Goal: Transaction & Acquisition: Purchase product/service

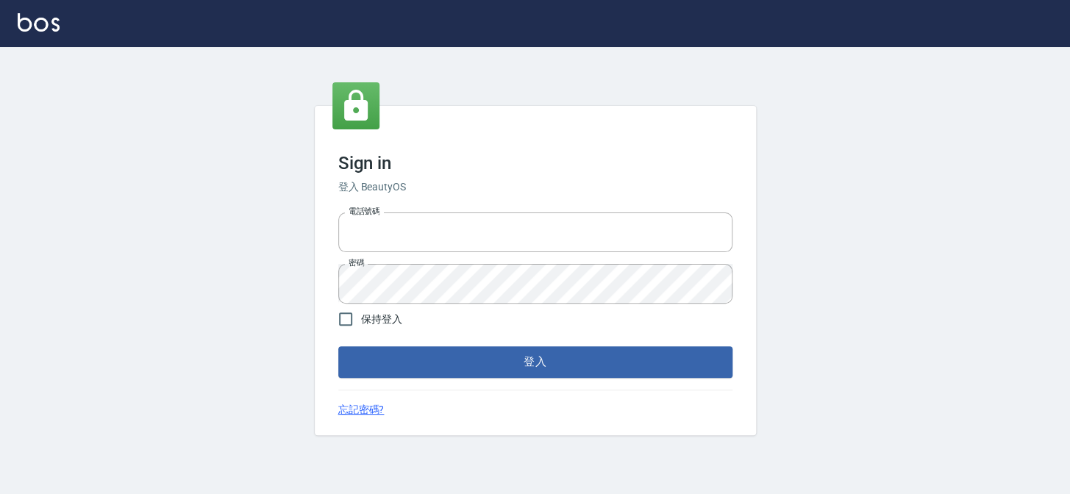
type input "27151227"
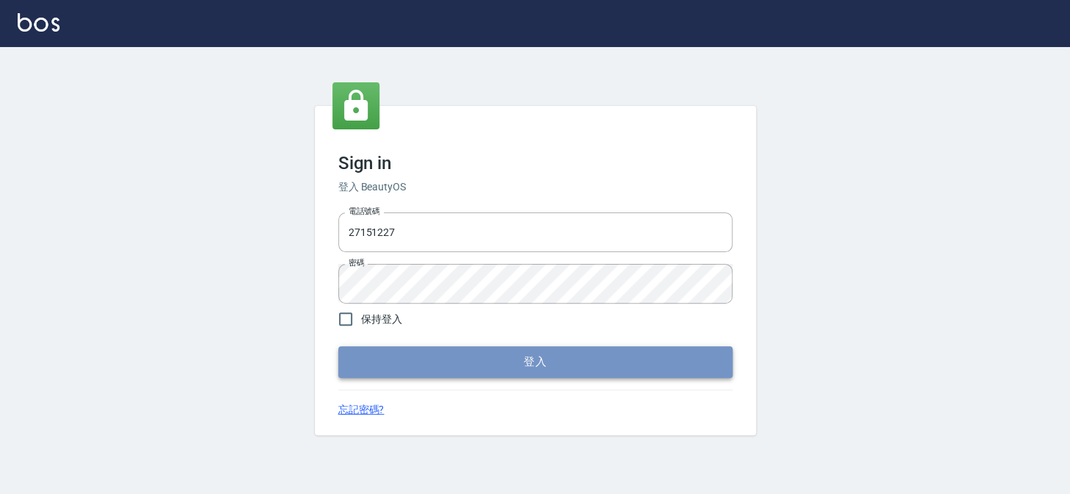
click at [535, 357] on button "登入" at bounding box center [535, 361] width 394 height 31
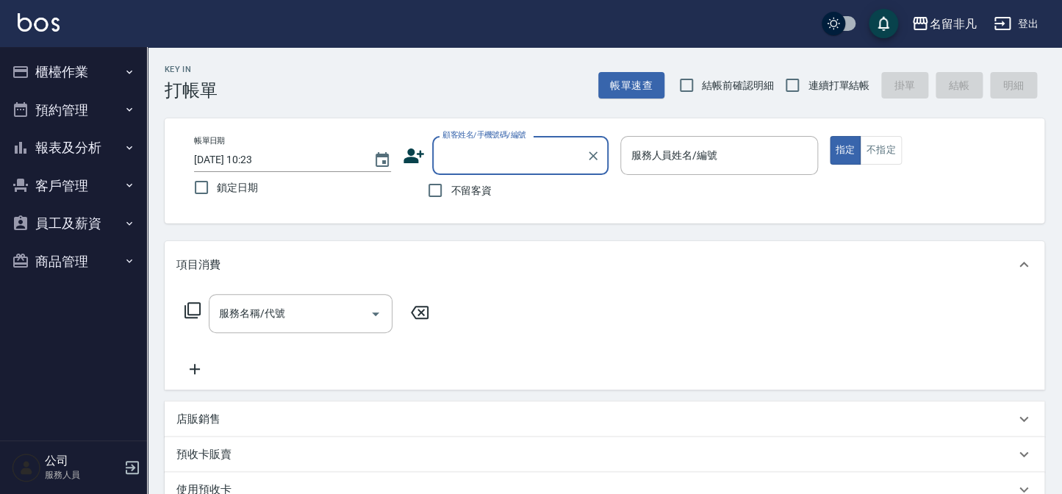
click at [51, 80] on button "櫃檯作業" at bounding box center [73, 72] width 135 height 38
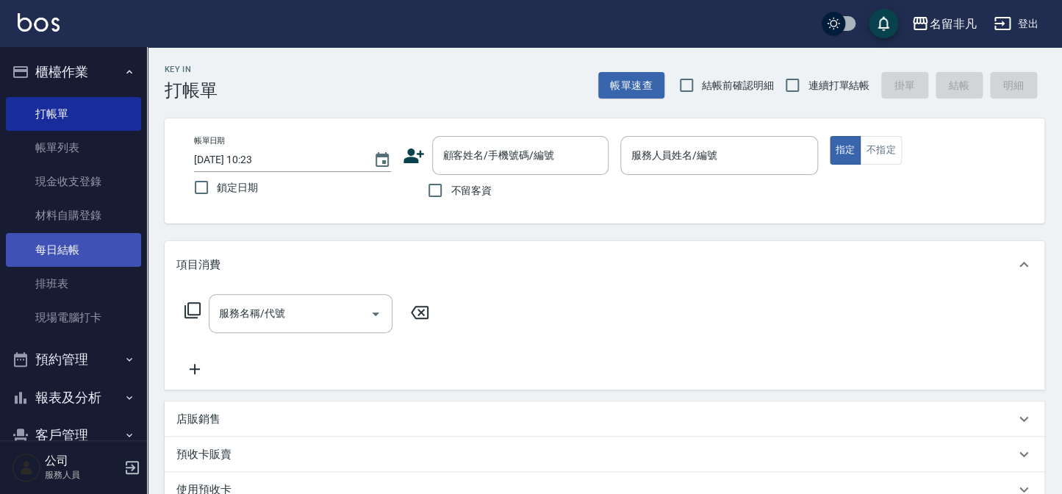
click at [74, 250] on link "每日結帳" at bounding box center [73, 250] width 135 height 34
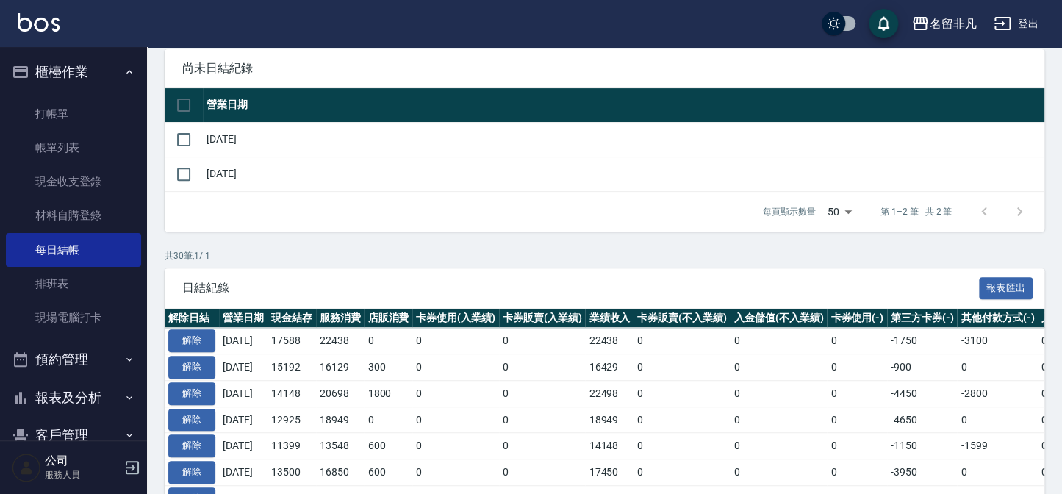
scroll to position [267, 0]
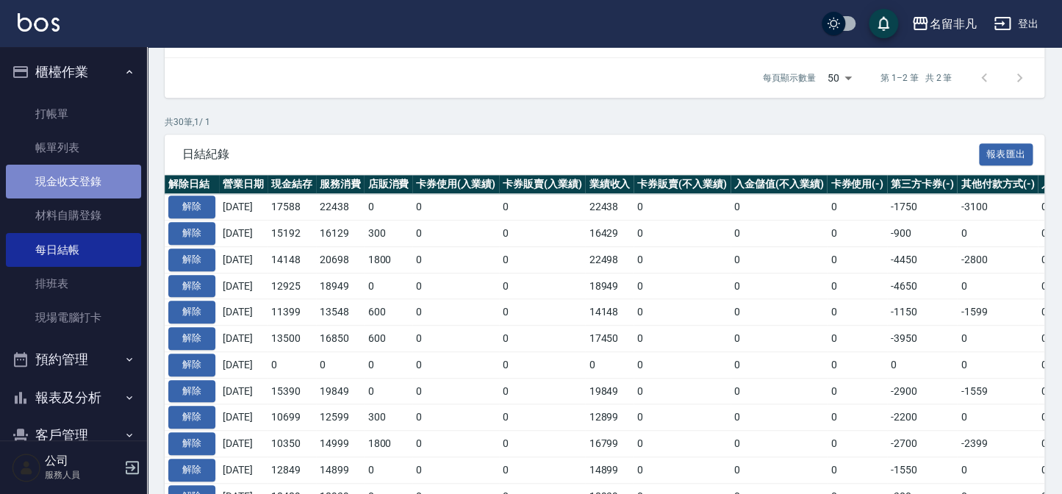
click at [78, 171] on link "現金收支登錄" at bounding box center [73, 182] width 135 height 34
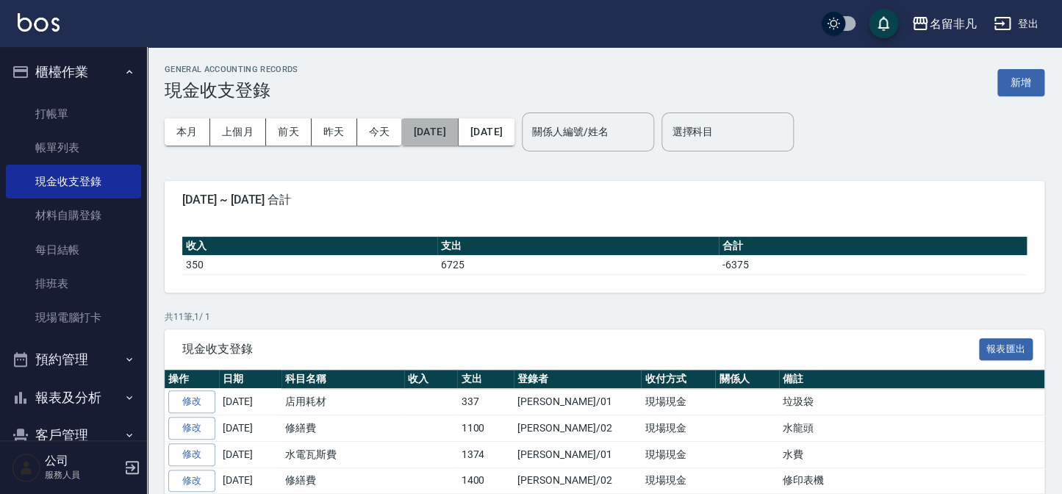
click at [458, 129] on button "[DATE]" at bounding box center [429, 131] width 57 height 27
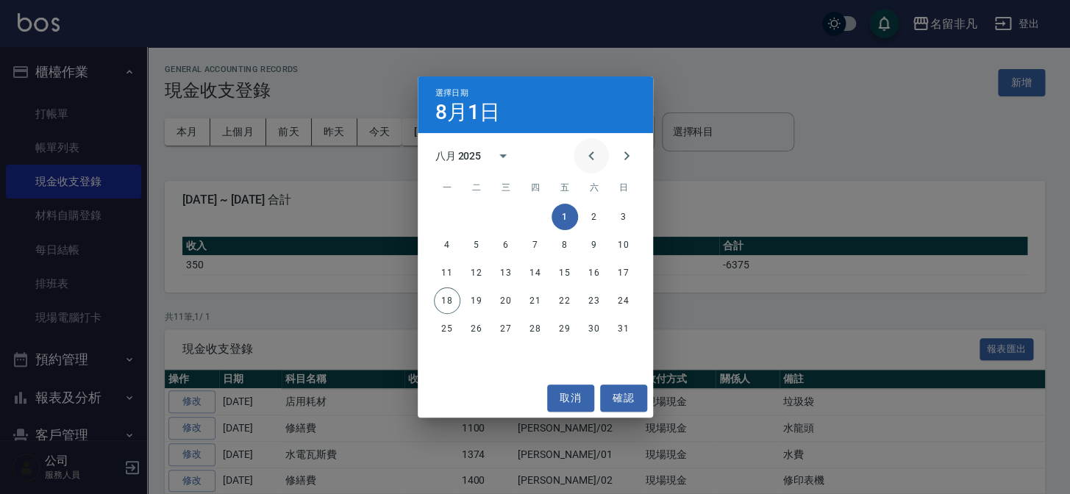
click at [590, 154] on icon "Previous month" at bounding box center [590, 155] width 5 height 9
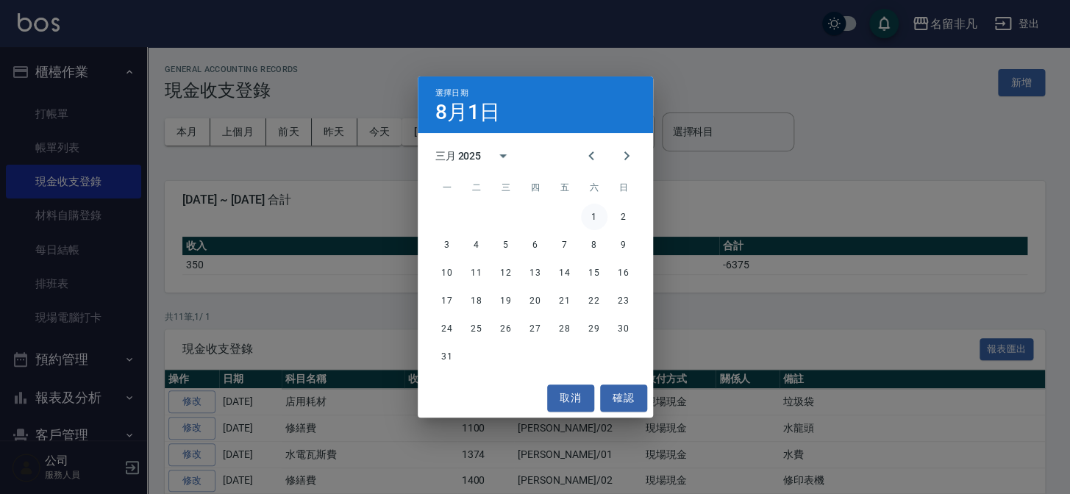
click at [596, 220] on button "1" at bounding box center [594, 217] width 26 height 26
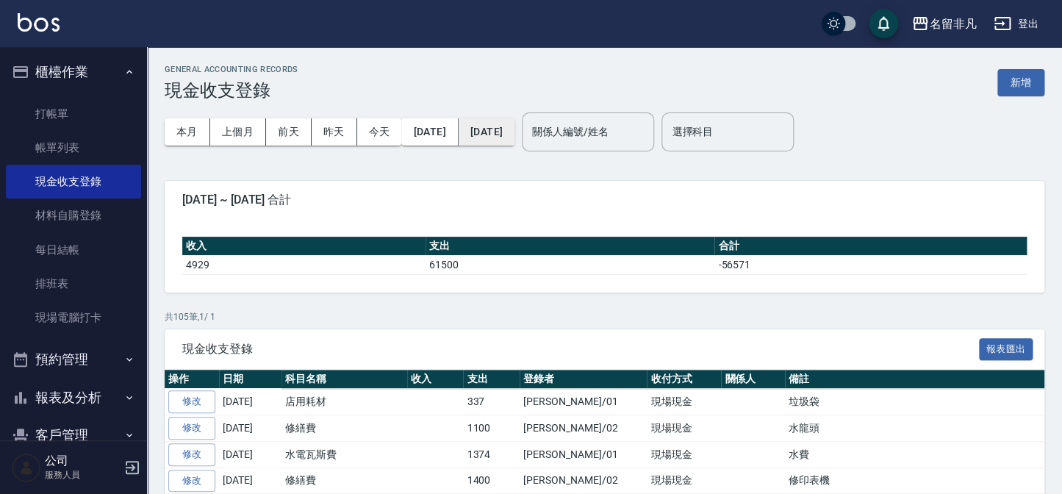
click at [515, 136] on button "[DATE]" at bounding box center [487, 131] width 56 height 27
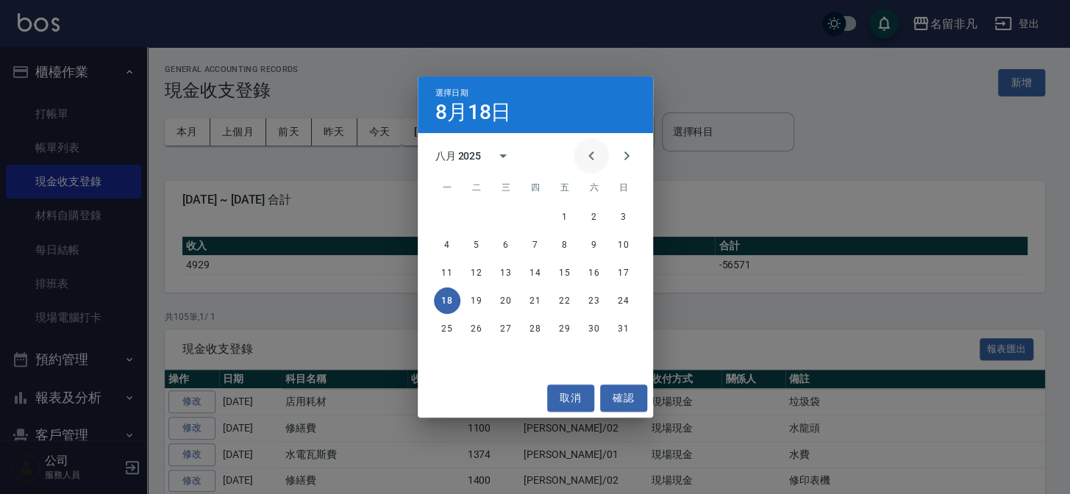
click at [590, 154] on icon "Previous month" at bounding box center [591, 156] width 18 height 18
click at [590, 153] on icon "Previous month" at bounding box center [590, 155] width 5 height 9
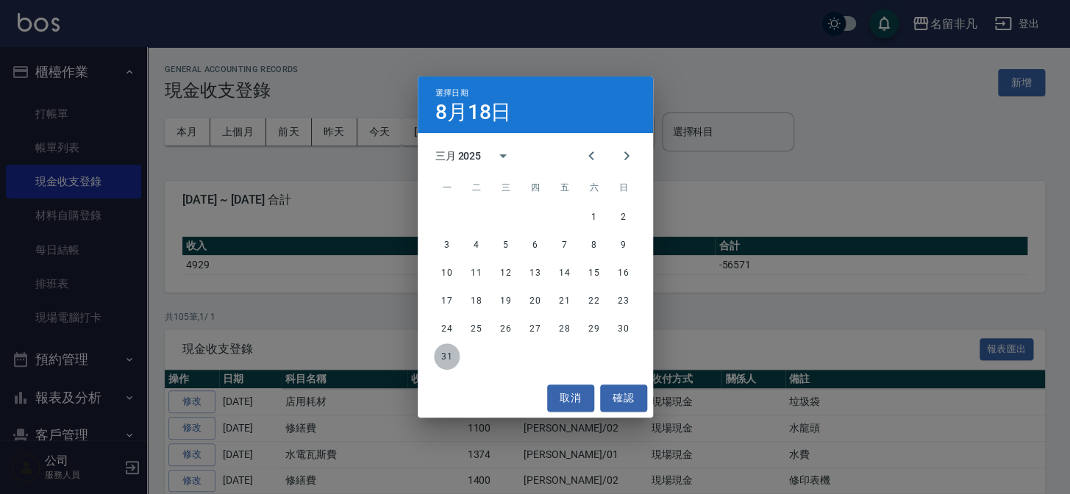
click at [446, 354] on button "31" at bounding box center [447, 356] width 26 height 26
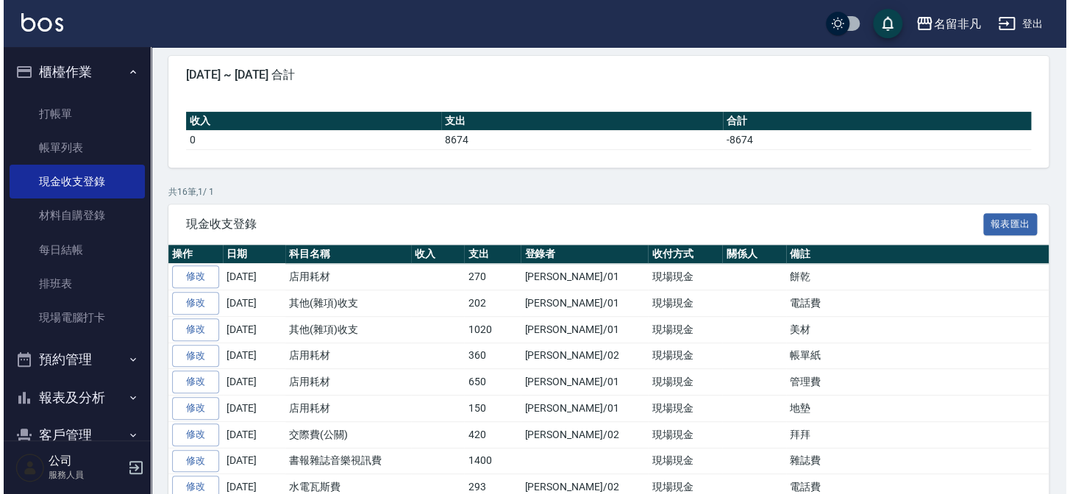
scroll to position [43, 0]
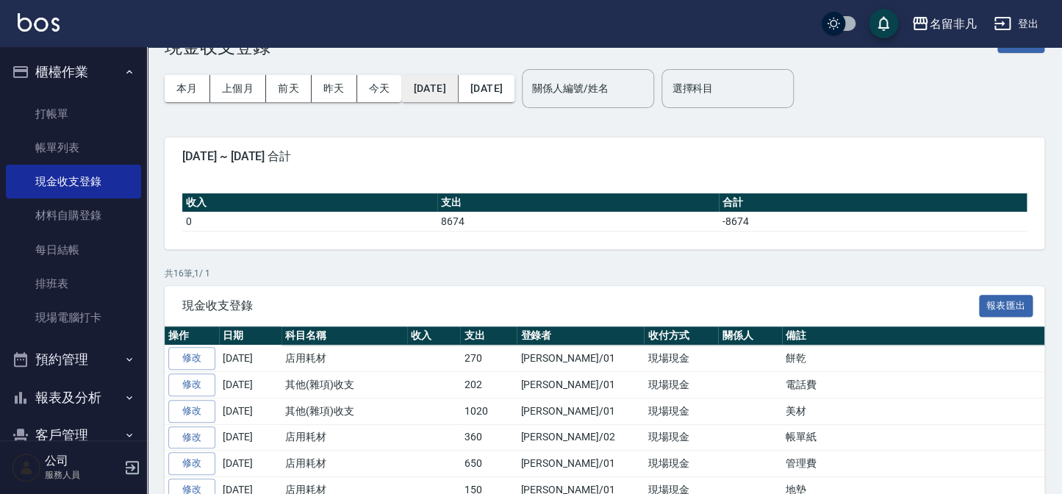
click at [453, 85] on button "[DATE]" at bounding box center [429, 88] width 57 height 27
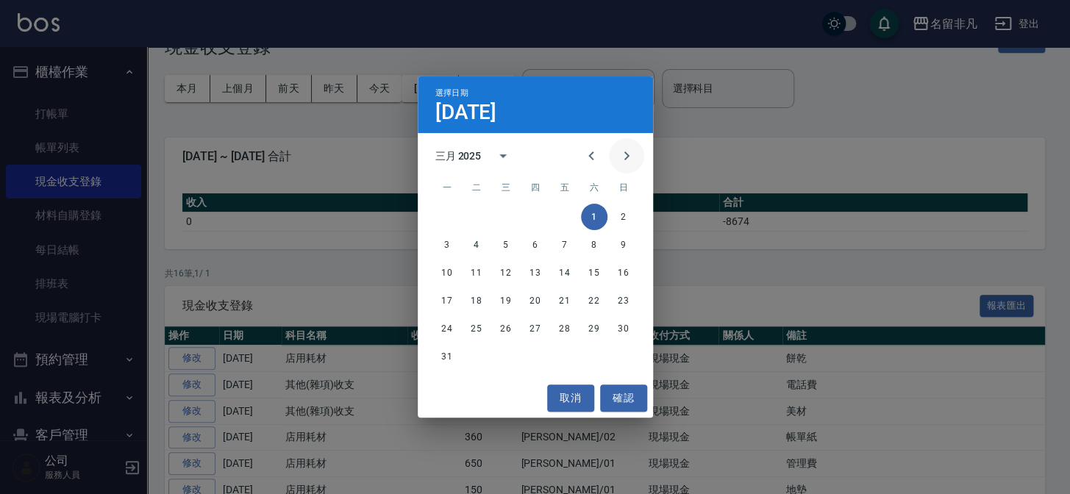
click at [629, 154] on icon "Next month" at bounding box center [627, 156] width 18 height 18
click at [478, 218] on button "1" at bounding box center [476, 217] width 26 height 26
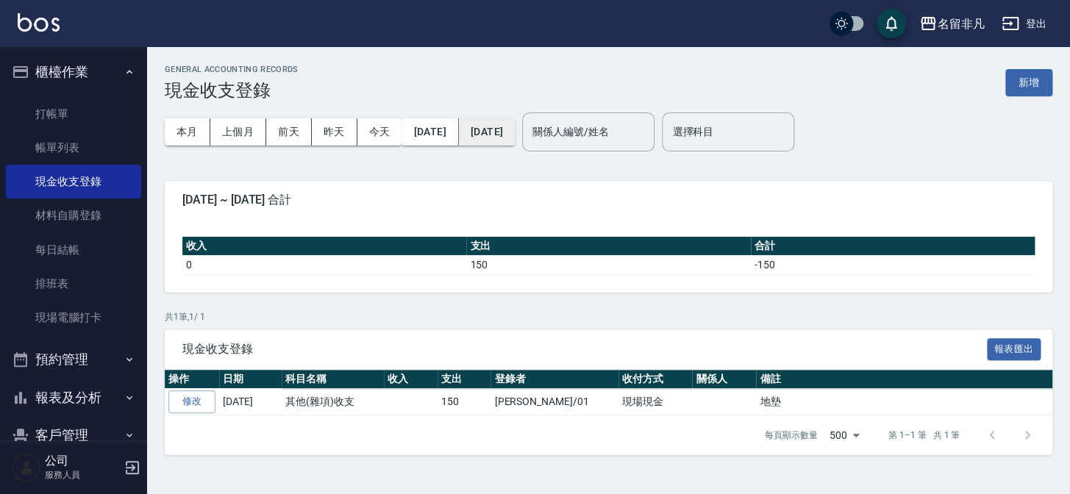
click at [515, 128] on button "[DATE]" at bounding box center [487, 131] width 56 height 27
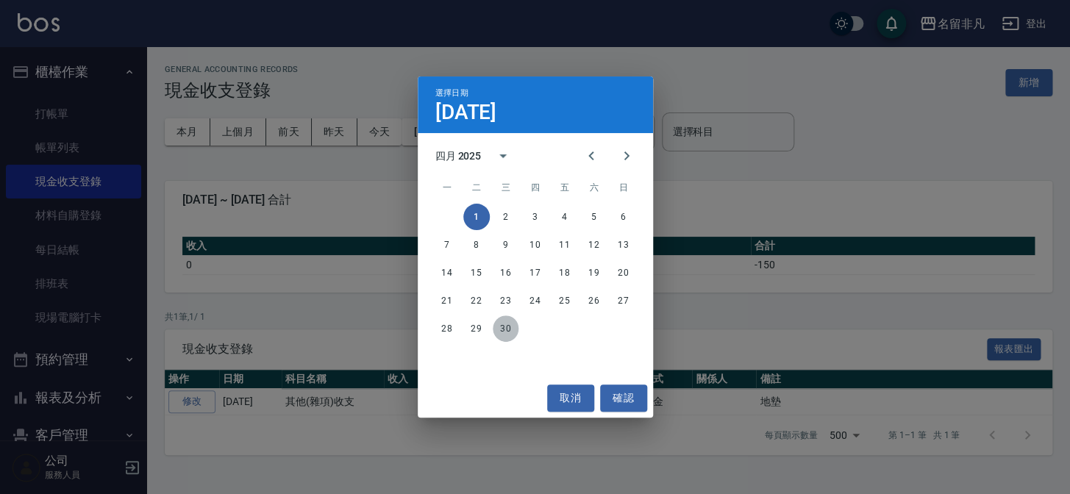
click at [505, 327] on button "30" at bounding box center [506, 328] width 26 height 26
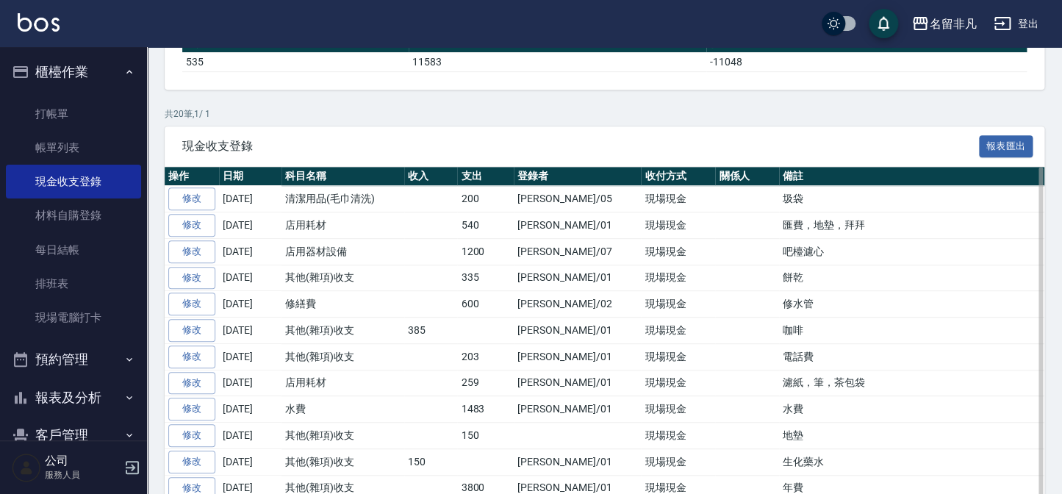
scroll to position [206, 0]
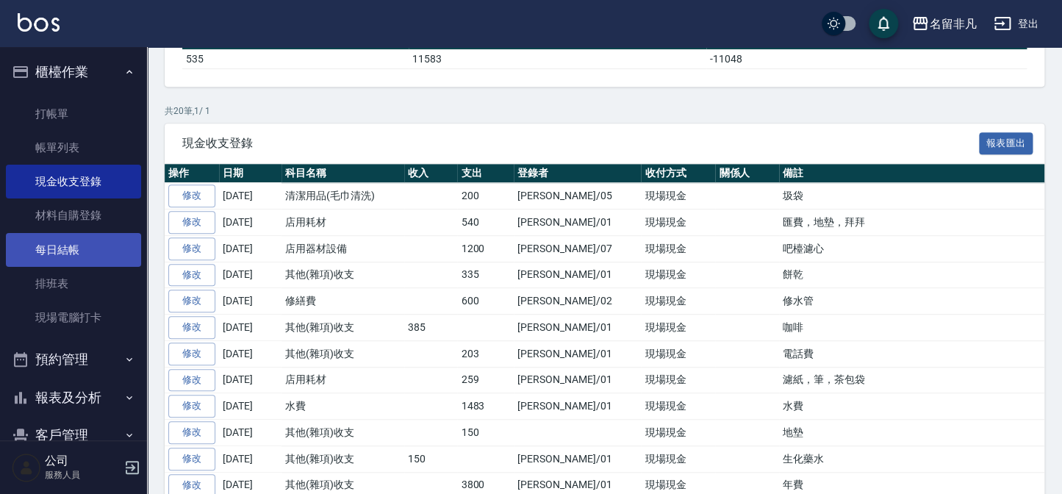
click at [62, 253] on link "每日結帳" at bounding box center [73, 250] width 135 height 34
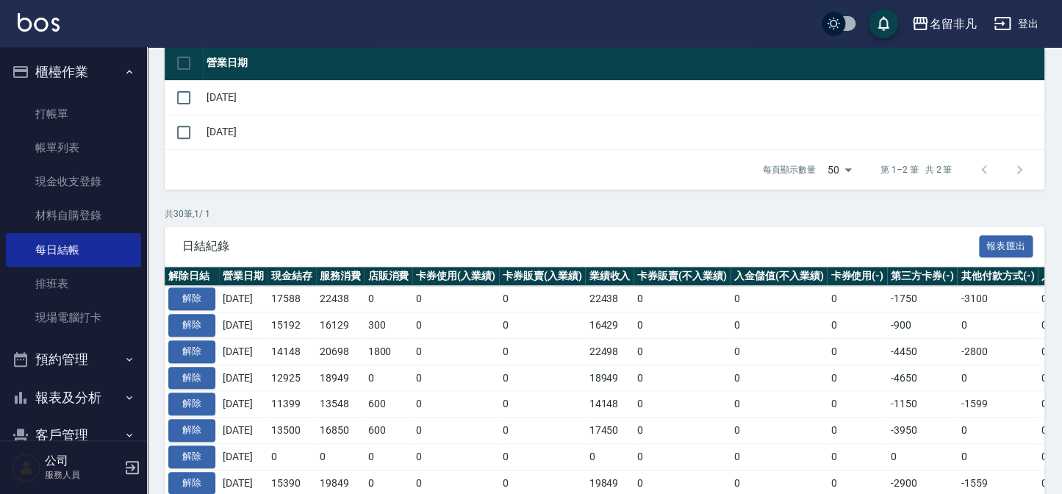
scroll to position [200, 0]
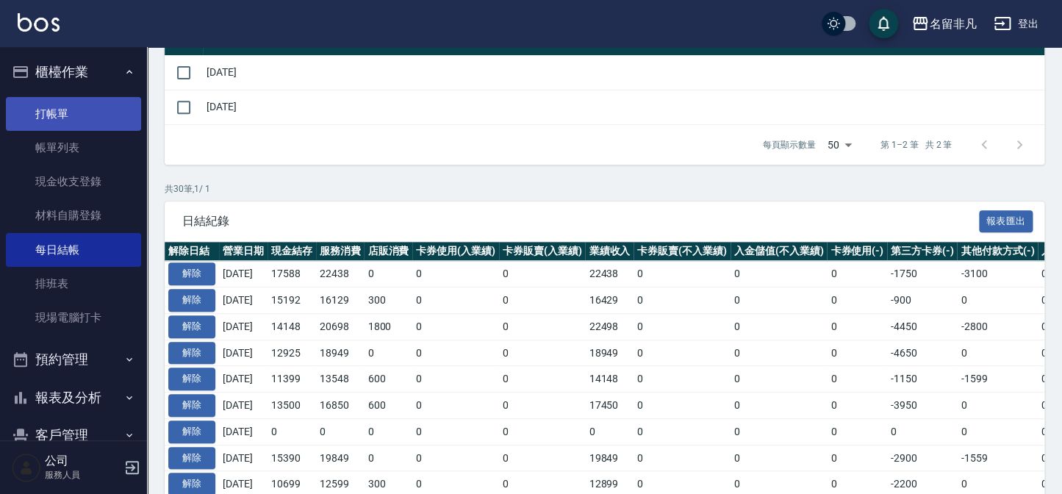
click at [59, 111] on link "打帳單" at bounding box center [73, 114] width 135 height 34
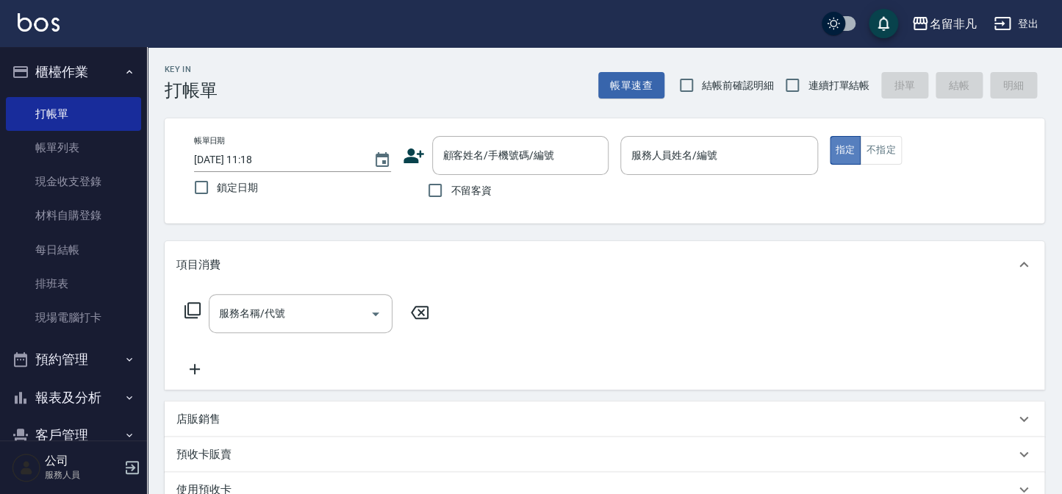
click at [843, 151] on button "指定" at bounding box center [846, 150] width 32 height 29
click at [873, 153] on button "不指定" at bounding box center [880, 150] width 41 height 29
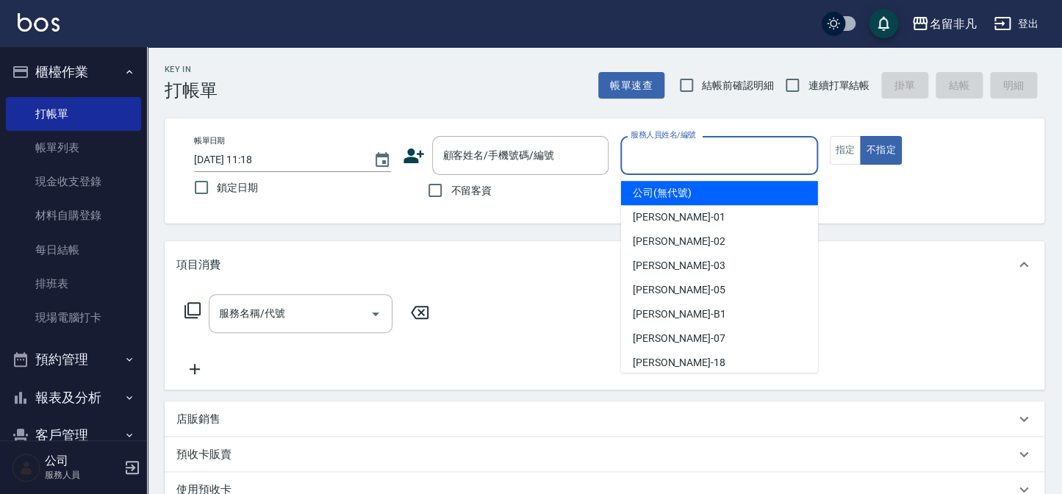
drag, startPoint x: 759, startPoint y: 149, endPoint x: 757, endPoint y: 157, distance: 8.4
click at [759, 150] on input "服務人員姓名/編號" at bounding box center [719, 156] width 184 height 26
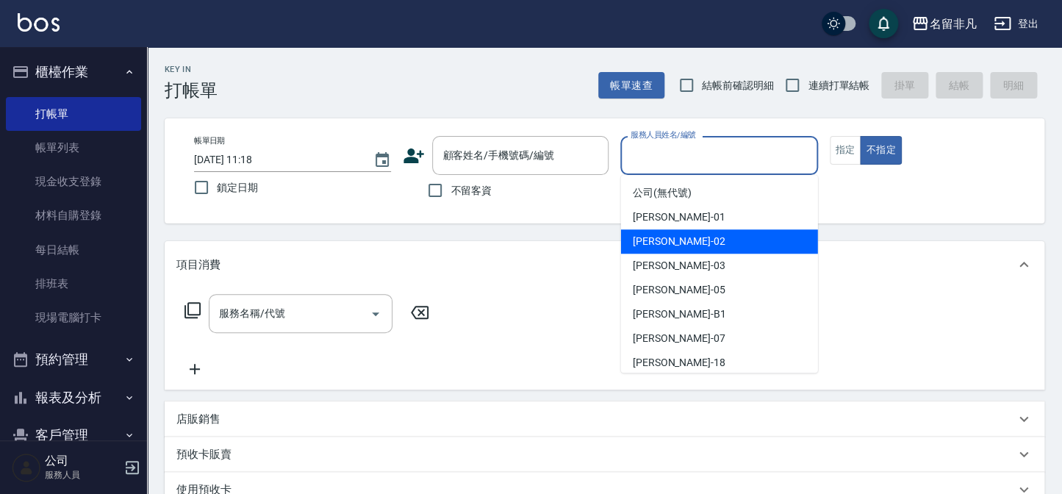
click at [712, 236] on div "[PERSON_NAME]-02" at bounding box center [719, 241] width 197 height 24
type input "[PERSON_NAME]-02"
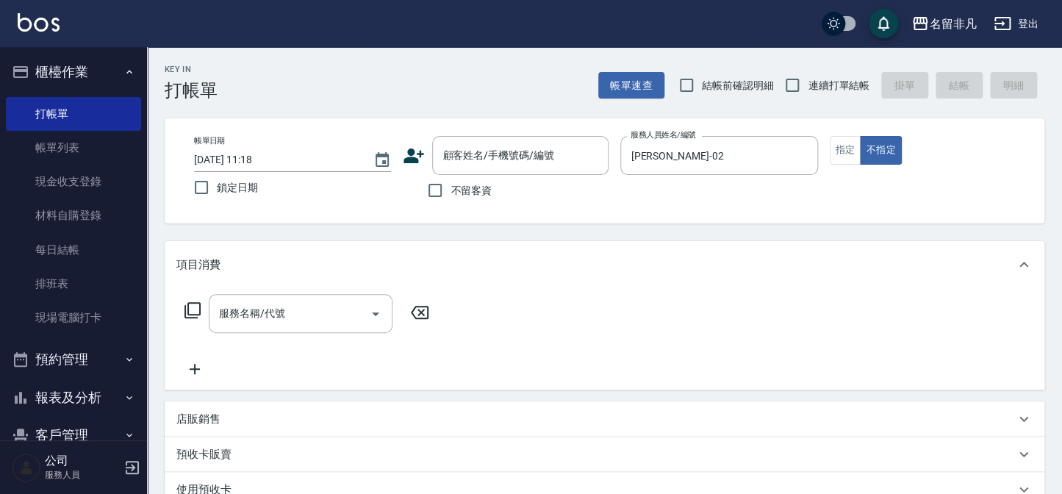
click at [204, 298] on div "服務名稱/代號 服務名稱/代號" at bounding box center [307, 313] width 262 height 39
click at [196, 306] on icon at bounding box center [193, 310] width 18 height 18
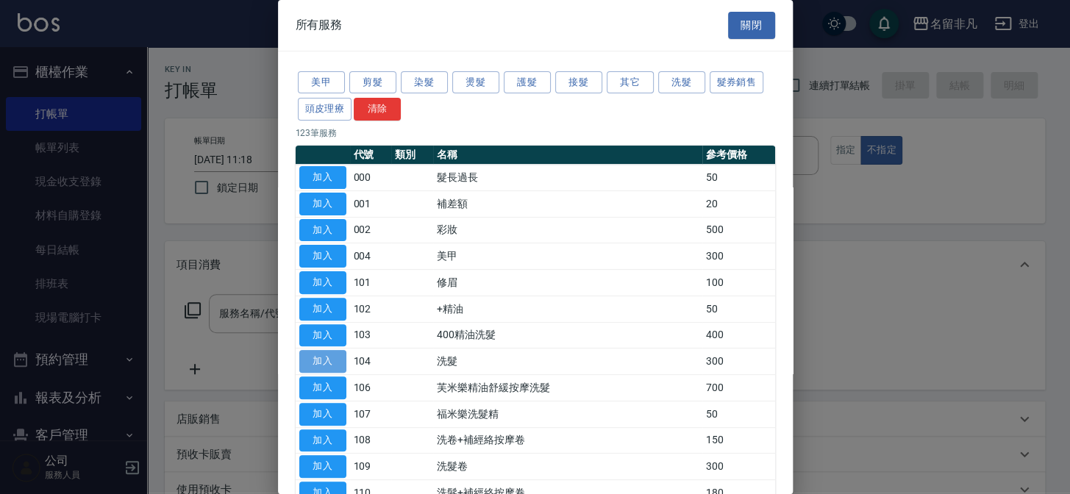
click at [332, 362] on button "加入" at bounding box center [322, 361] width 47 height 23
type input "洗髮(104)"
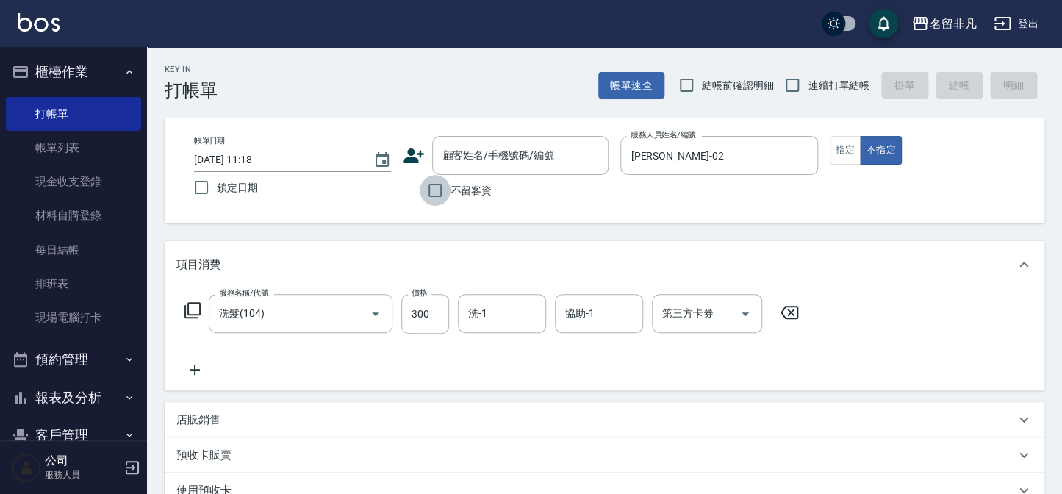
click at [430, 190] on input "不留客資" at bounding box center [435, 190] width 31 height 31
checkbox input "true"
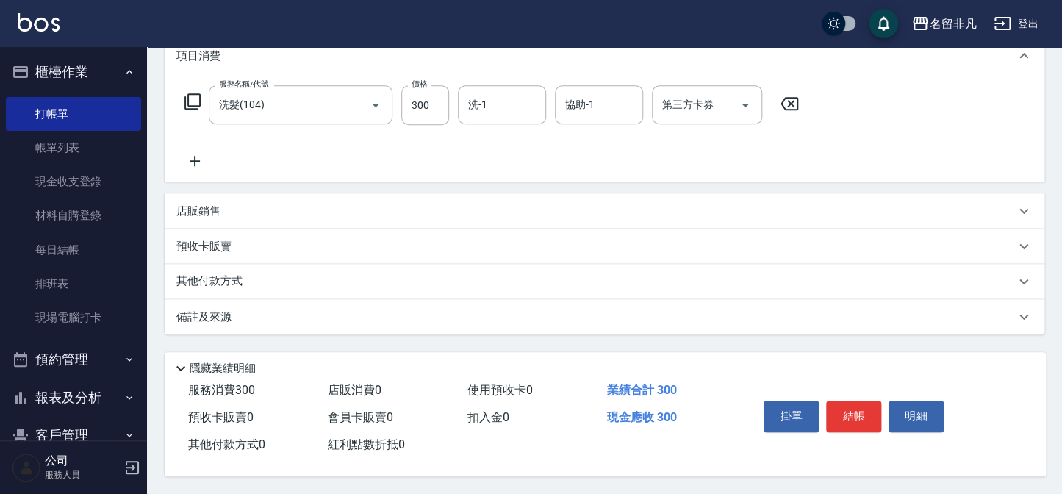
scroll to position [212, 0]
click at [864, 412] on button "結帳" at bounding box center [853, 416] width 55 height 31
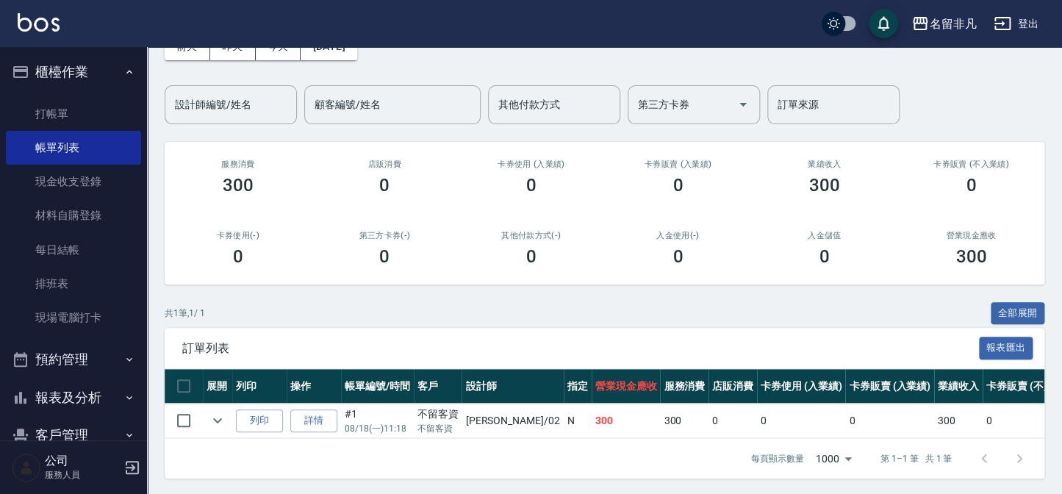
scroll to position [97, 0]
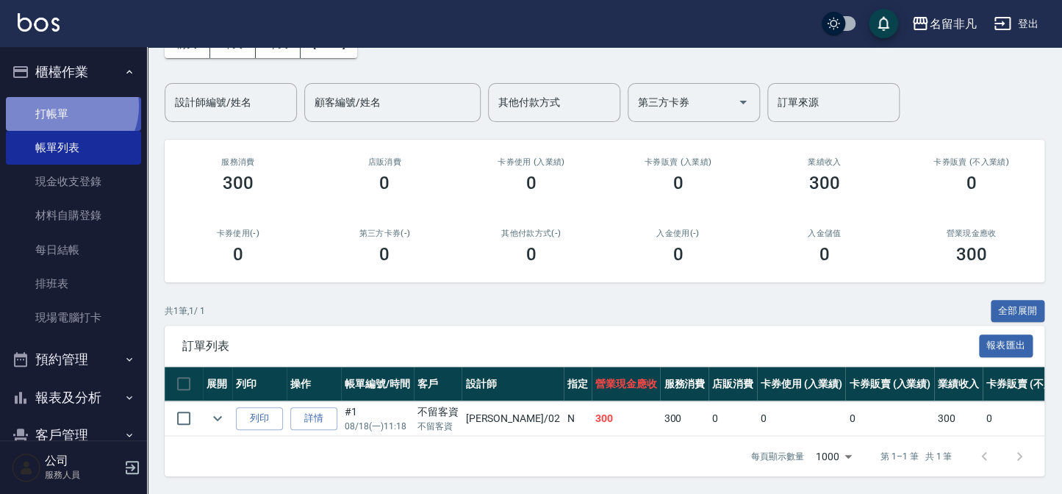
click at [68, 106] on link "打帳單" at bounding box center [73, 114] width 135 height 34
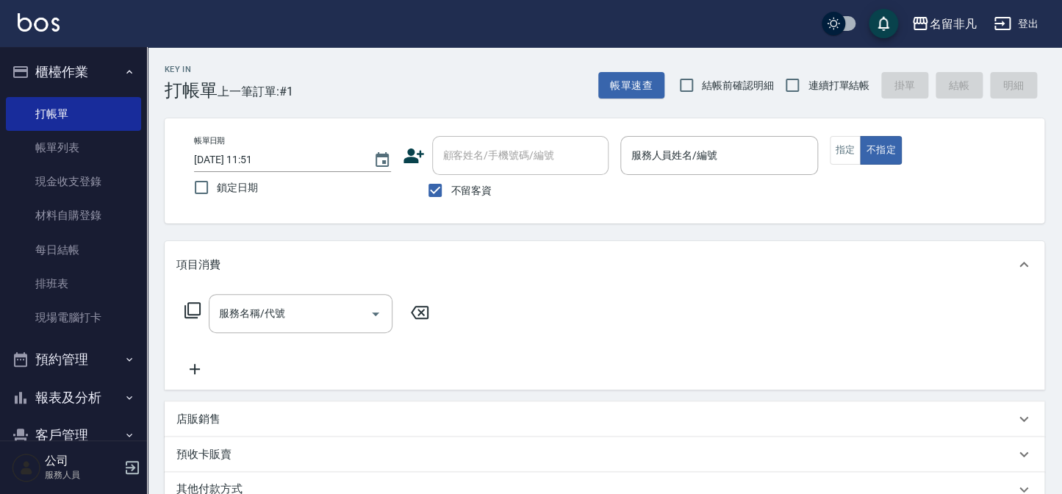
click at [421, 151] on icon at bounding box center [414, 156] width 21 height 15
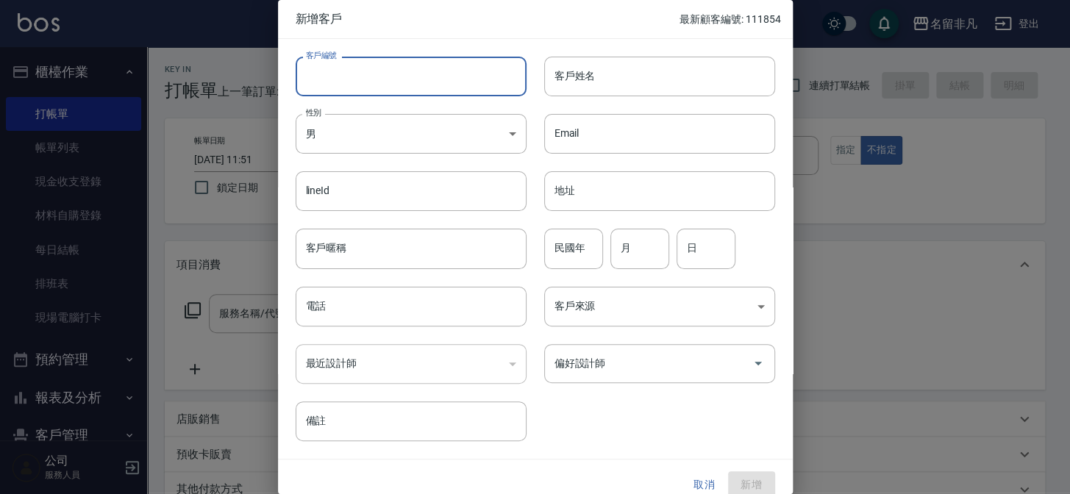
click at [366, 90] on input "客戶編號" at bounding box center [411, 77] width 231 height 40
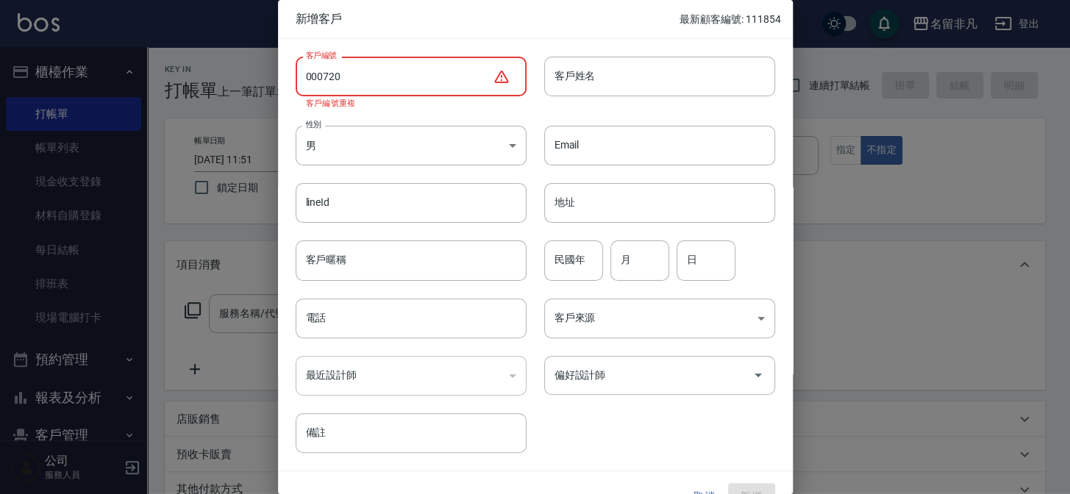
drag, startPoint x: 438, startPoint y: 71, endPoint x: 184, endPoint y: 59, distance: 254.6
click at [179, 63] on div "新增客戶 最新顧客編號: 111854 客戶編號 000720 ​ 客戶編號 客戶編號重複 客戶姓名 客戶姓名 性別 男 [DEMOGRAPHIC_DATA]…" at bounding box center [535, 247] width 1070 height 494
drag, startPoint x: 411, startPoint y: 78, endPoint x: 222, endPoint y: 60, distance: 189.8
click at [222, 60] on div "新增客戶 最新顧客編號: 111854 客戶編號 000720 ​ 客戶編號 客戶編號重複 客戶姓名 客戶姓名 性別 男 [DEMOGRAPHIC_DATA]…" at bounding box center [535, 247] width 1070 height 494
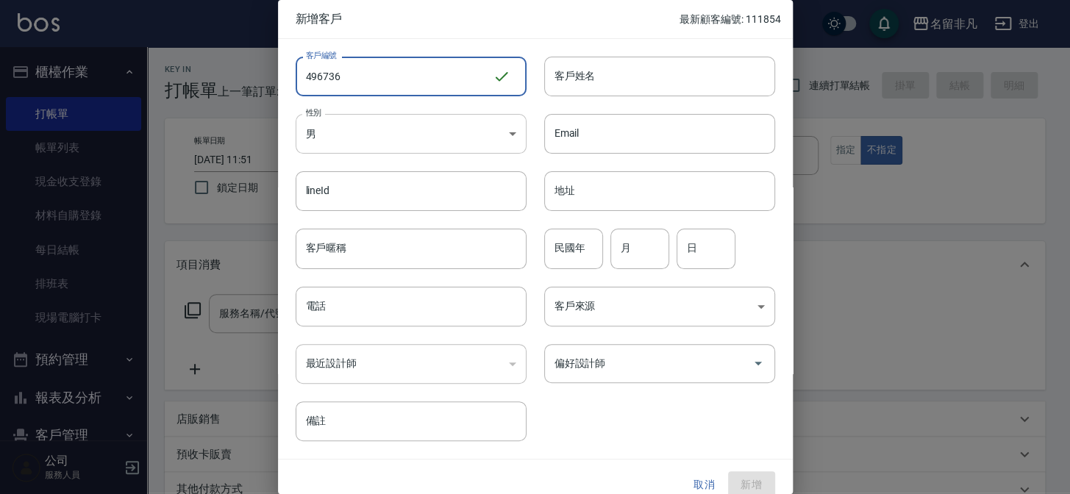
type input "496736"
click at [360, 141] on body "名留非凡 登出 櫃檯作業 打帳單 帳單列表 現金收支登錄 材料自購登錄 每日結帳 排班表 現場電腦打卡 預約管理 預約管理 單日預約紀錄 單週預約紀錄 報表及…" at bounding box center [535, 351] width 1070 height 702
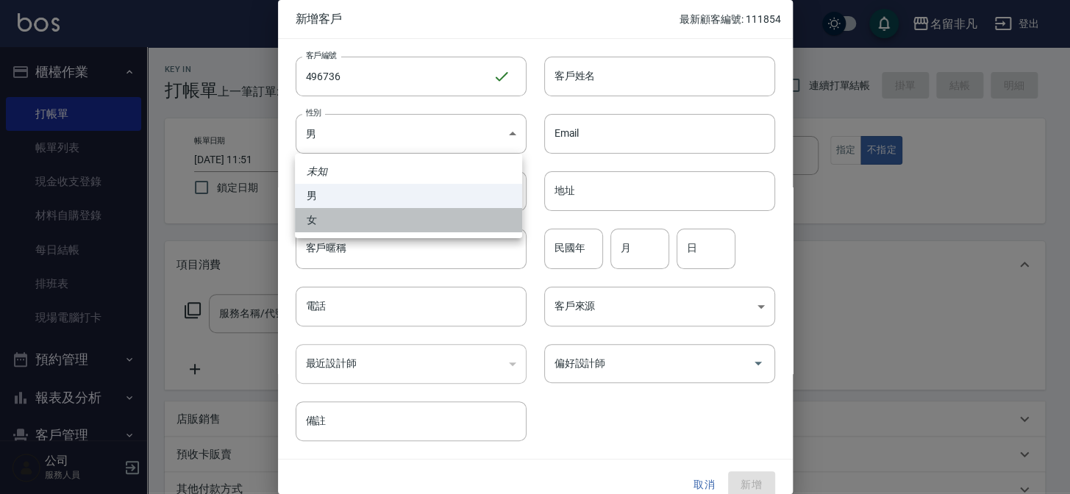
click at [337, 216] on li "女" at bounding box center [408, 220] width 227 height 24
type input "[DEMOGRAPHIC_DATA]"
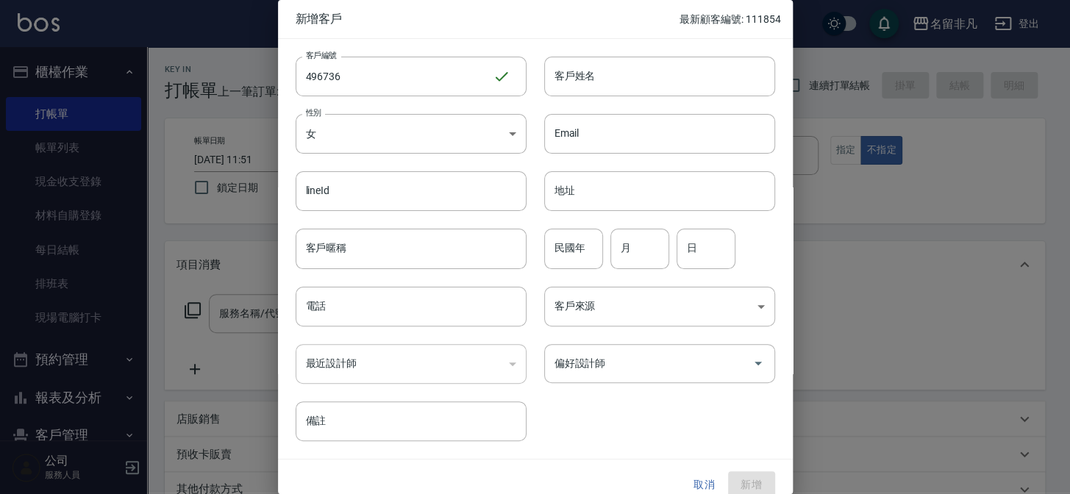
drag, startPoint x: 624, startPoint y: 54, endPoint x: 623, endPoint y: 62, distance: 8.2
click at [624, 55] on div "客戶姓名 客戶姓名" at bounding box center [650, 67] width 248 height 57
click at [620, 76] on input "客戶姓名" at bounding box center [659, 77] width 231 height 40
type input "x"
type input "[PERSON_NAME]"
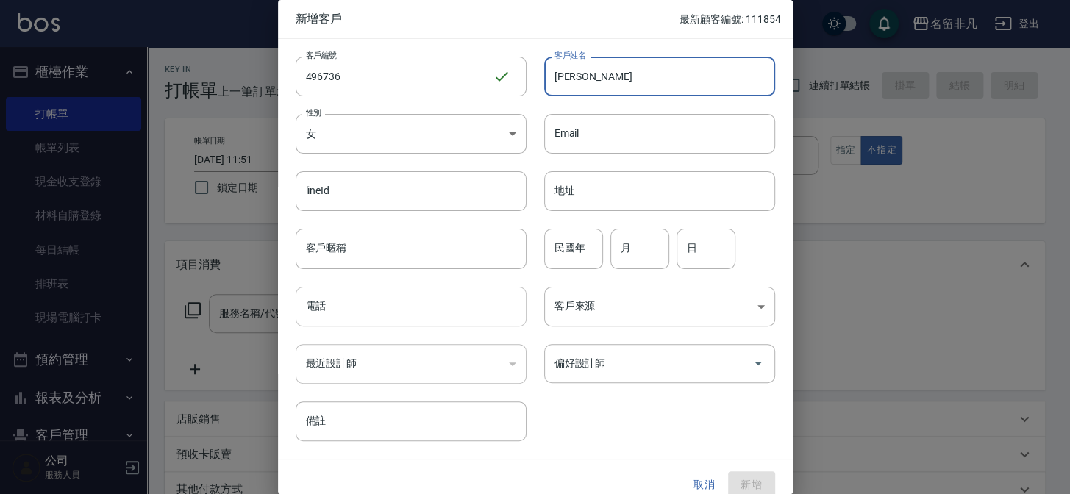
click at [388, 319] on input "電話" at bounding box center [411, 307] width 231 height 40
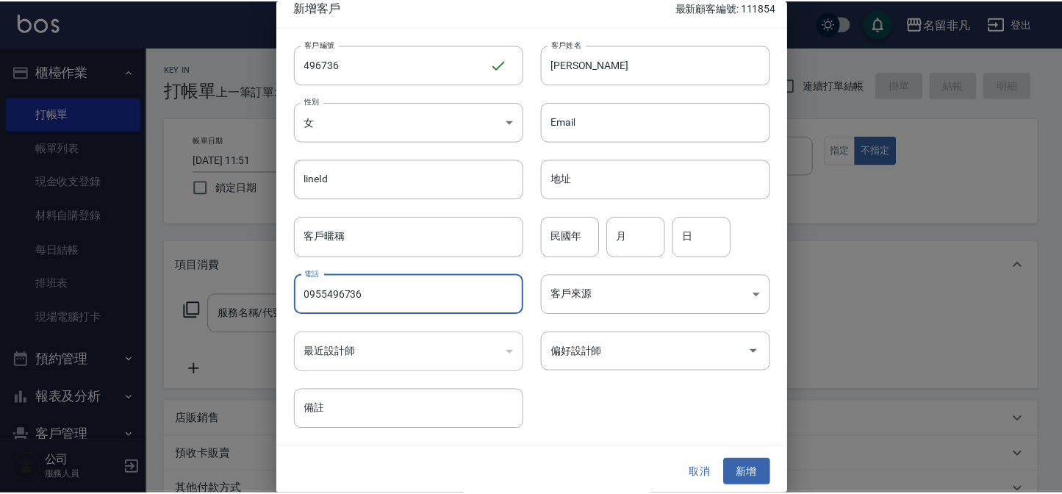
scroll to position [15, 0]
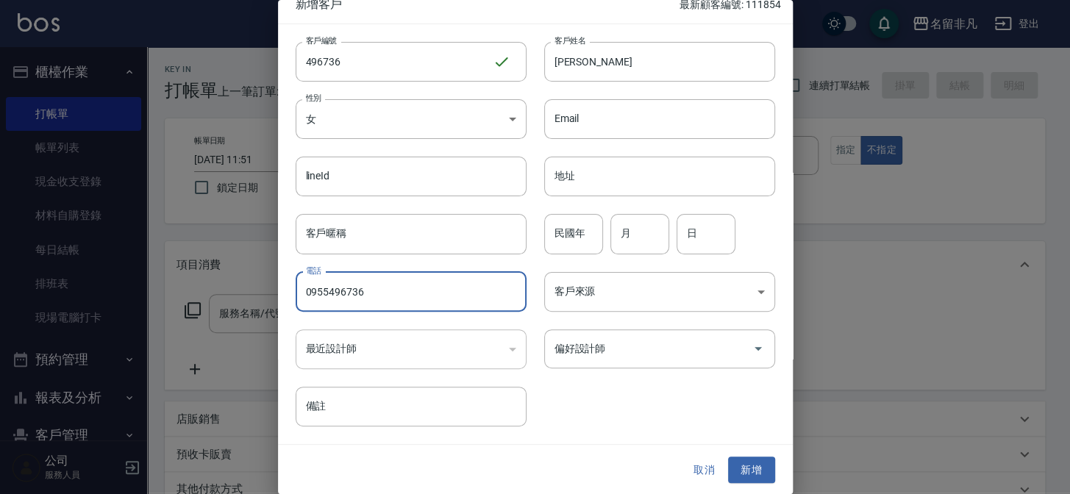
type input "0955496736"
click at [737, 463] on button "新增" at bounding box center [751, 470] width 47 height 27
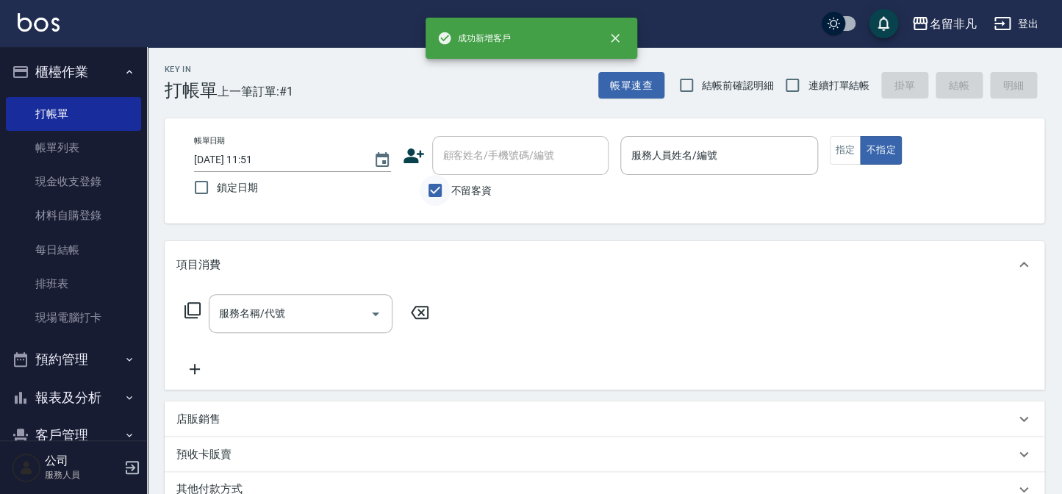
click at [440, 198] on input "不留客資" at bounding box center [435, 190] width 31 height 31
checkbox input "false"
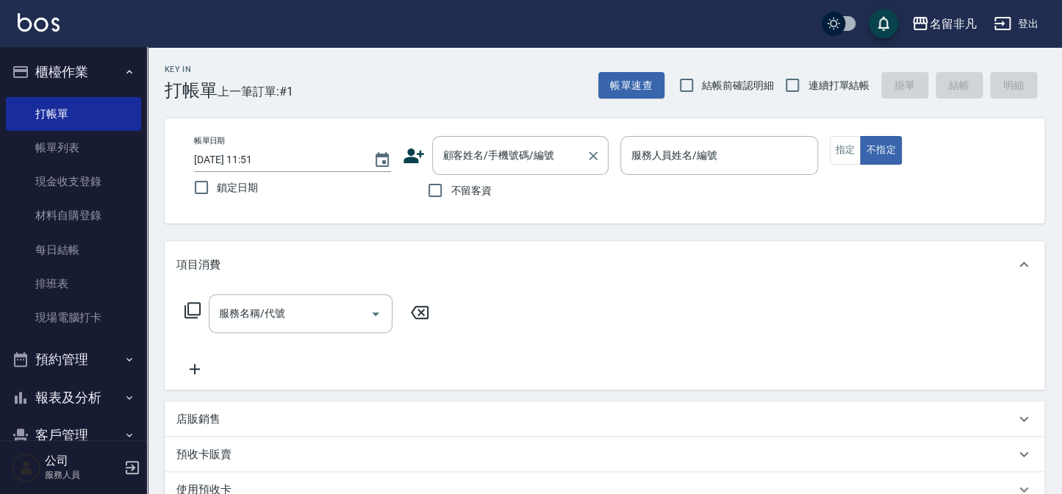
drag, startPoint x: 495, startPoint y: 137, endPoint x: 501, endPoint y: 157, distance: 20.9
click at [496, 137] on div "顧客姓名/手機號碼/編號" at bounding box center [520, 155] width 176 height 39
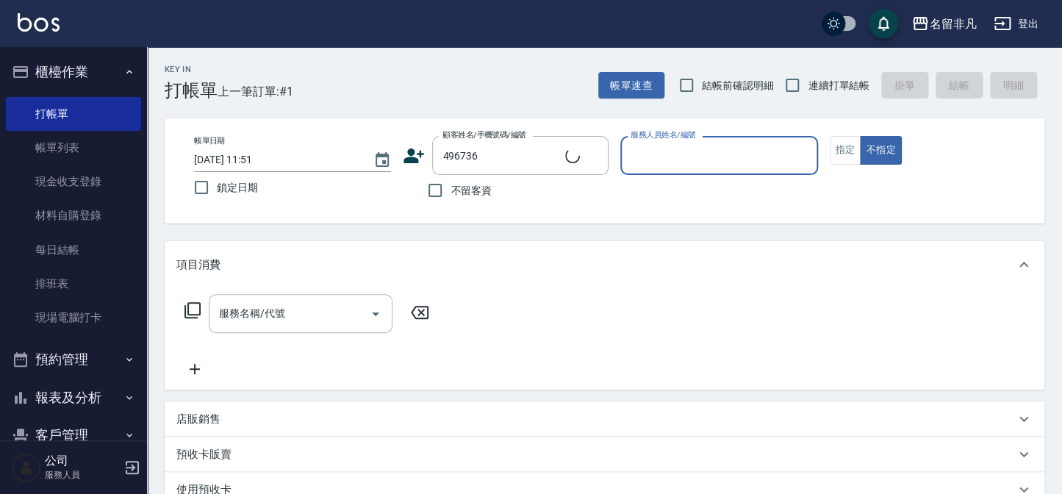
type input "[PERSON_NAME]/0955496736/496736"
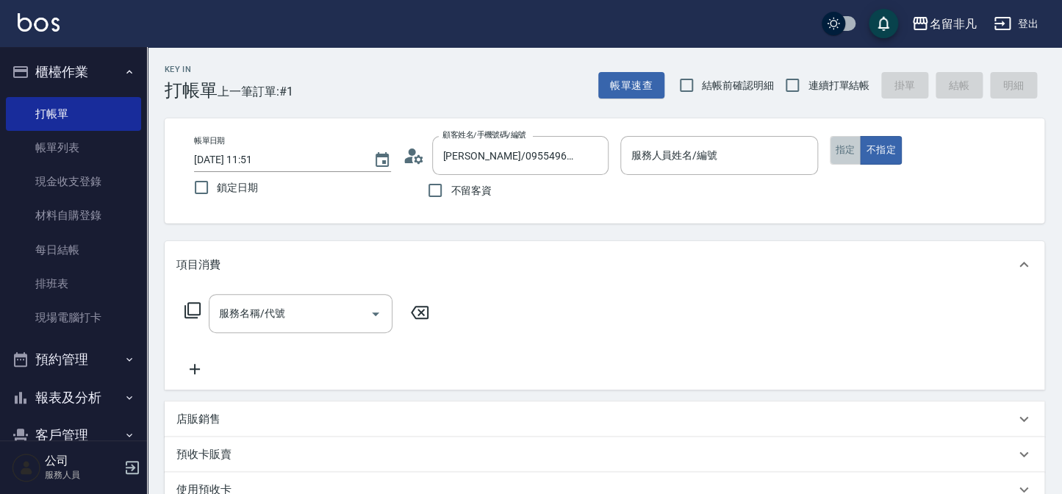
click at [838, 149] on button "指定" at bounding box center [846, 150] width 32 height 29
click at [680, 149] on div "服務人員姓名/編號 服務人員姓名/編號" at bounding box center [718, 155] width 197 height 39
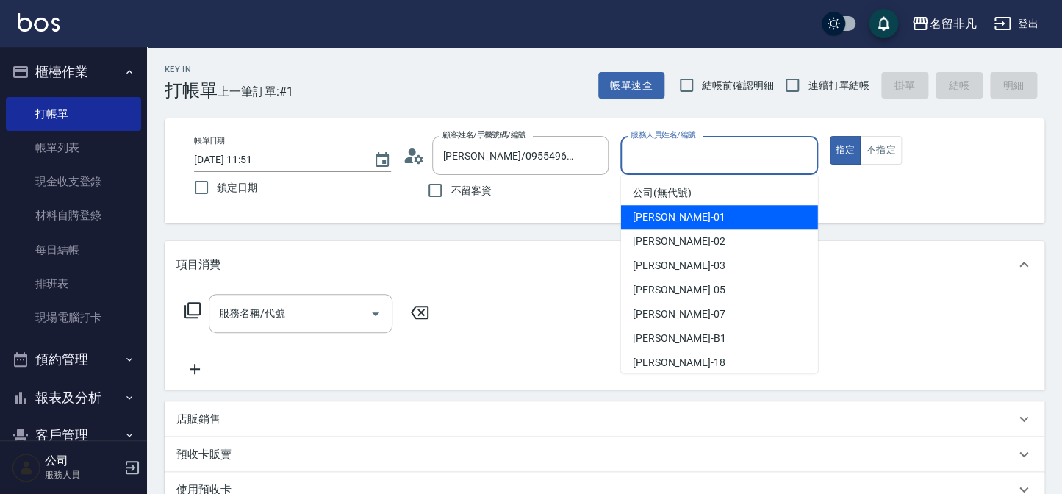
click at [662, 221] on span "[PERSON_NAME] -01" at bounding box center [679, 217] width 93 height 15
type input "[PERSON_NAME]-01"
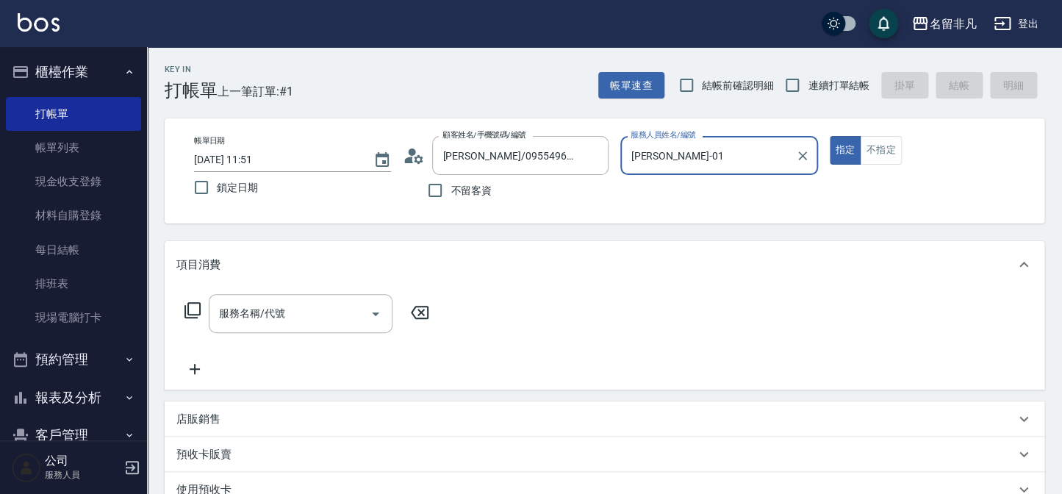
click at [191, 306] on icon at bounding box center [193, 310] width 18 height 18
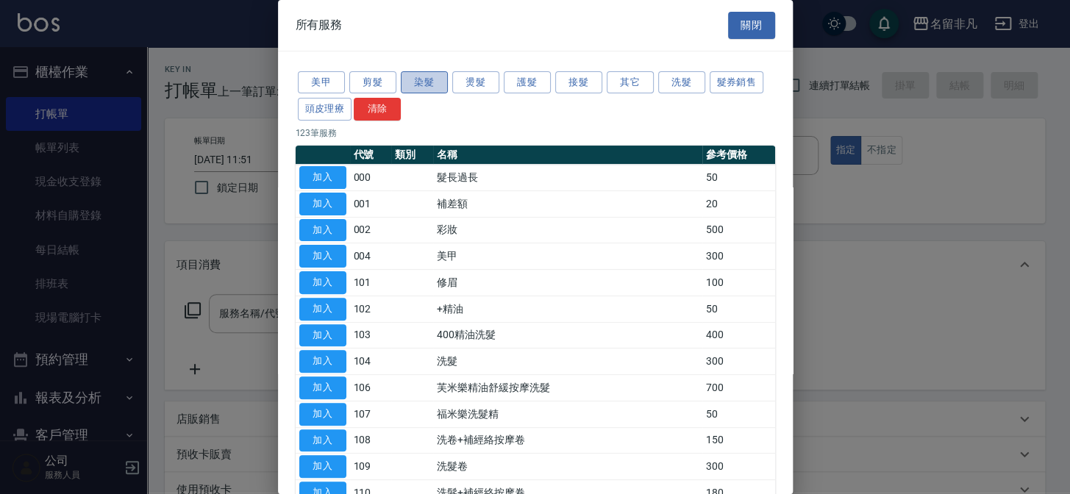
click at [415, 87] on button "染髮" at bounding box center [424, 82] width 47 height 23
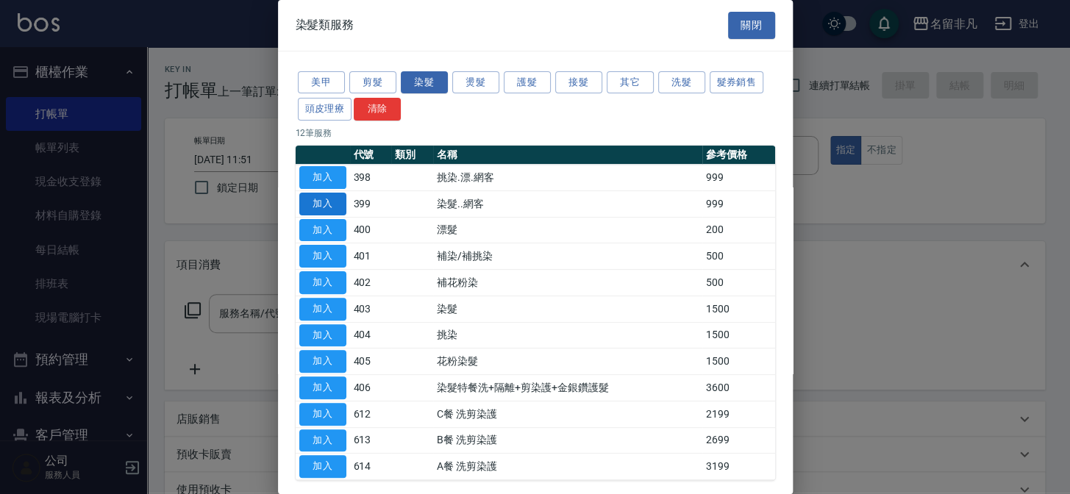
click at [329, 200] on button "加入" at bounding box center [322, 204] width 47 height 23
type input "染髮..網客(399)"
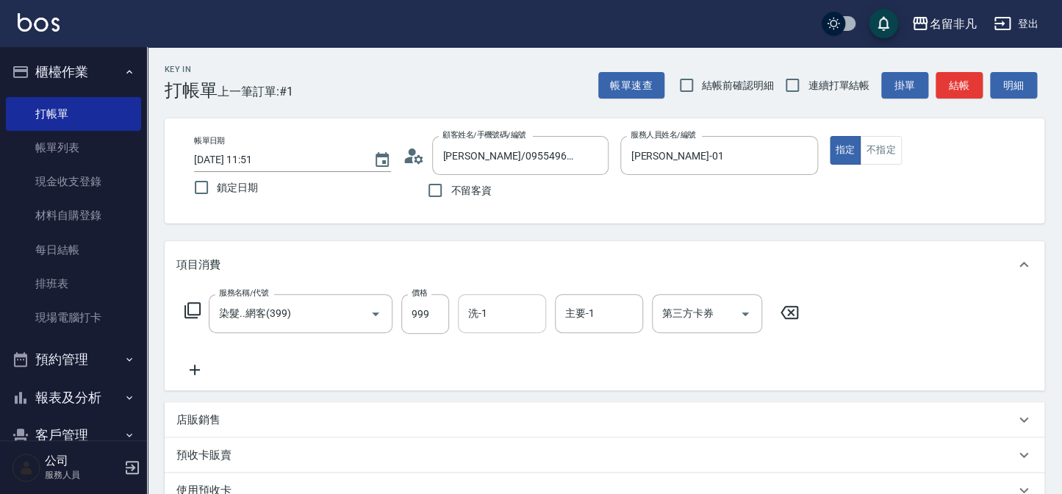
click at [492, 315] on input "洗-1" at bounding box center [502, 314] width 75 height 26
type input "[PERSON_NAME]-18"
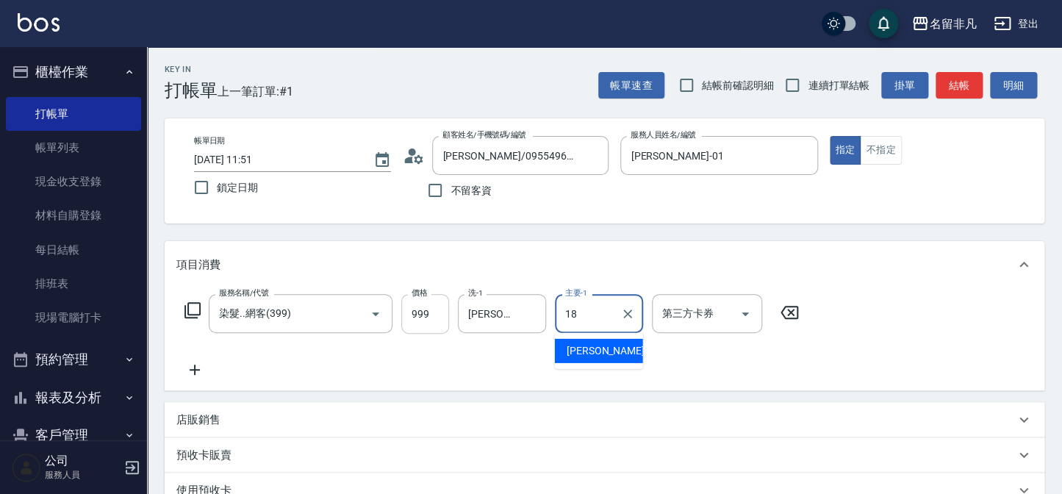
type input "[PERSON_NAME]-18"
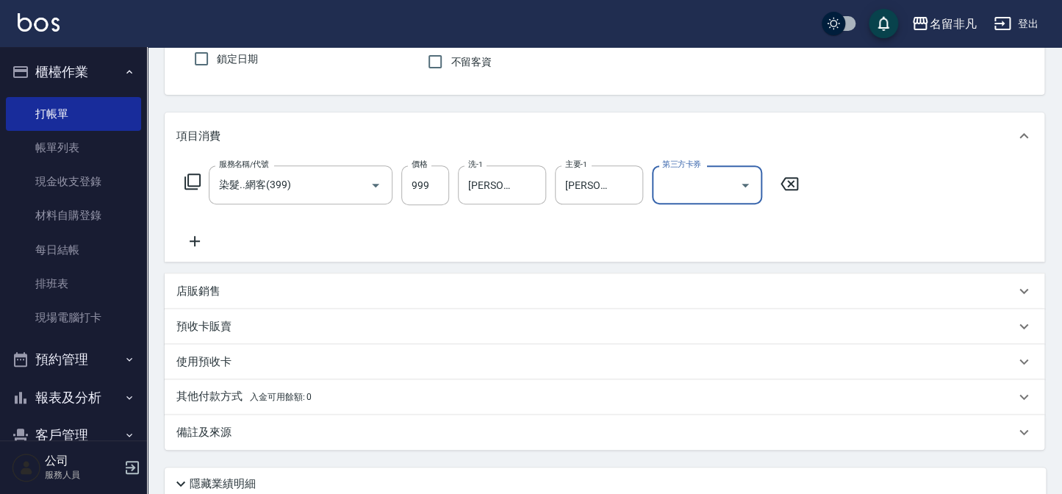
scroll to position [133, 0]
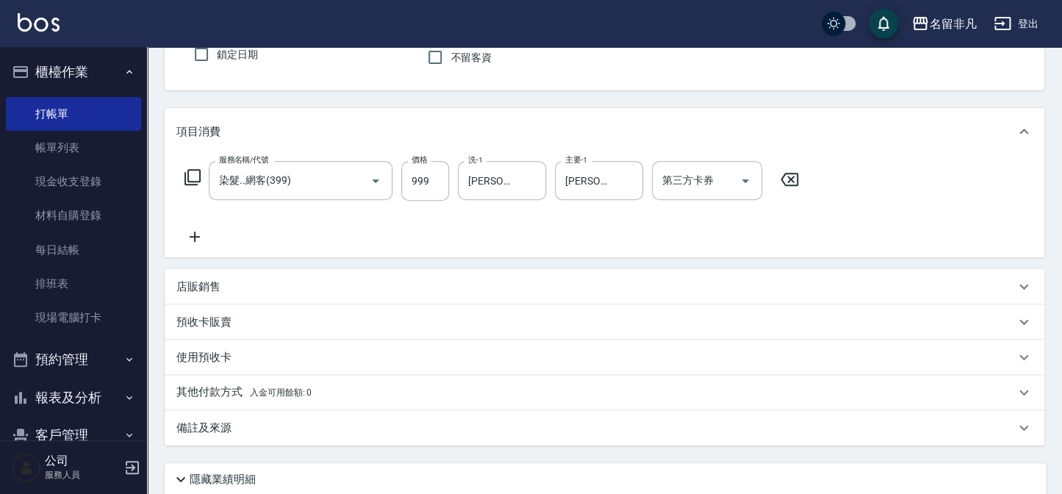
click at [268, 296] on div "店販銷售" at bounding box center [605, 286] width 880 height 35
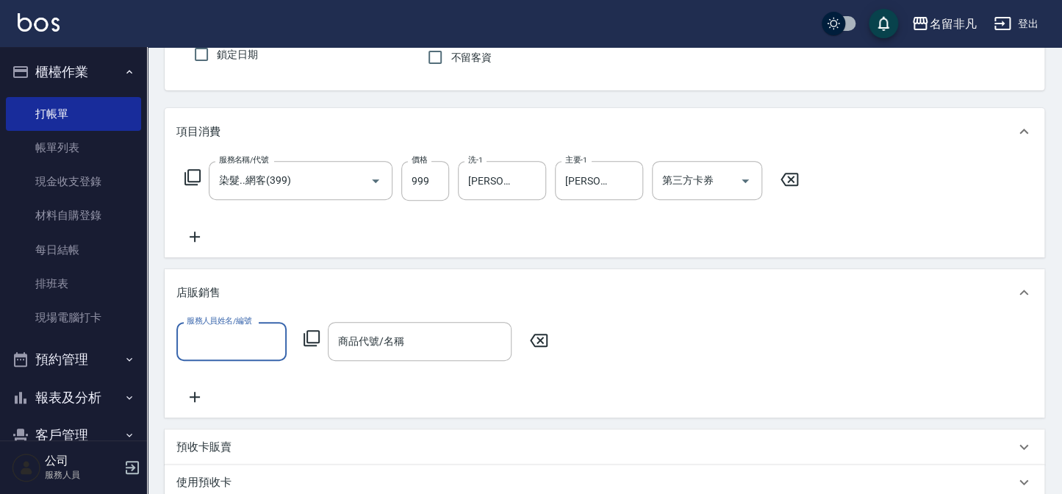
scroll to position [0, 0]
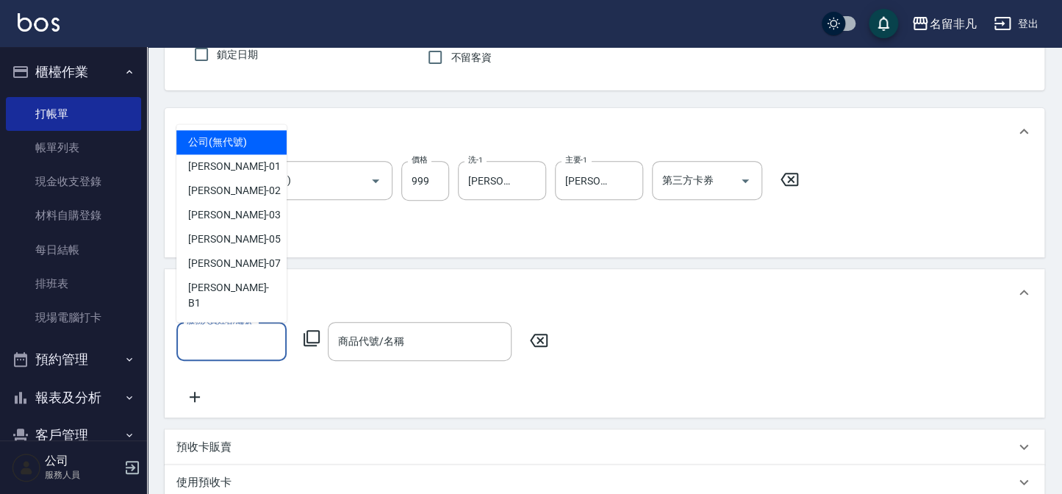
click at [250, 335] on input "服務人員姓名/編號" at bounding box center [231, 342] width 97 height 26
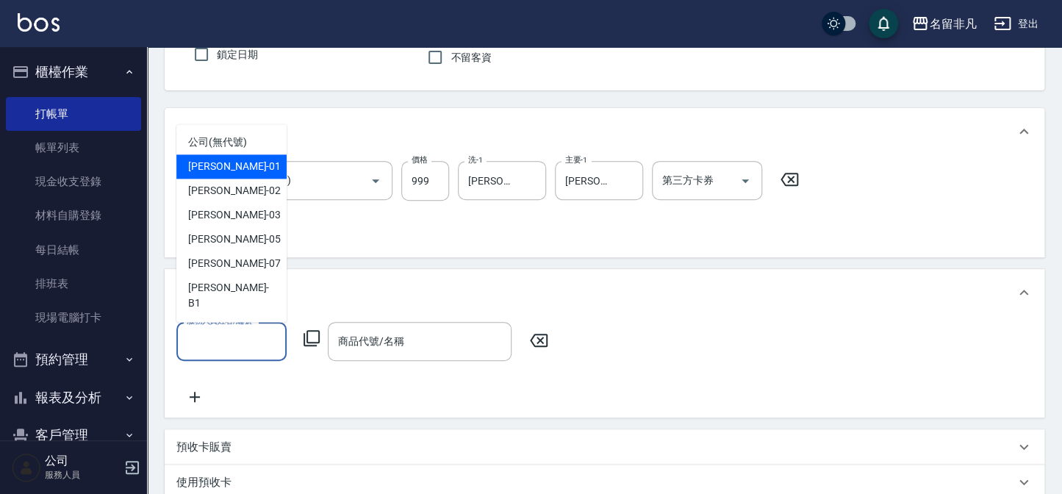
click at [249, 174] on div "[PERSON_NAME] -01" at bounding box center [231, 166] width 110 height 24
type input "[PERSON_NAME]-01"
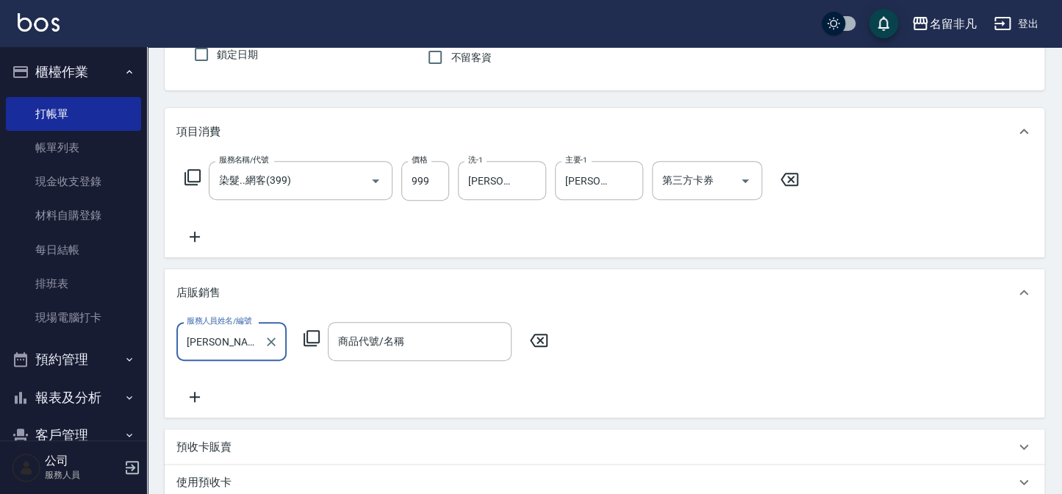
click at [386, 345] on div "商品代號/名稱 商品代號/名稱" at bounding box center [420, 341] width 184 height 39
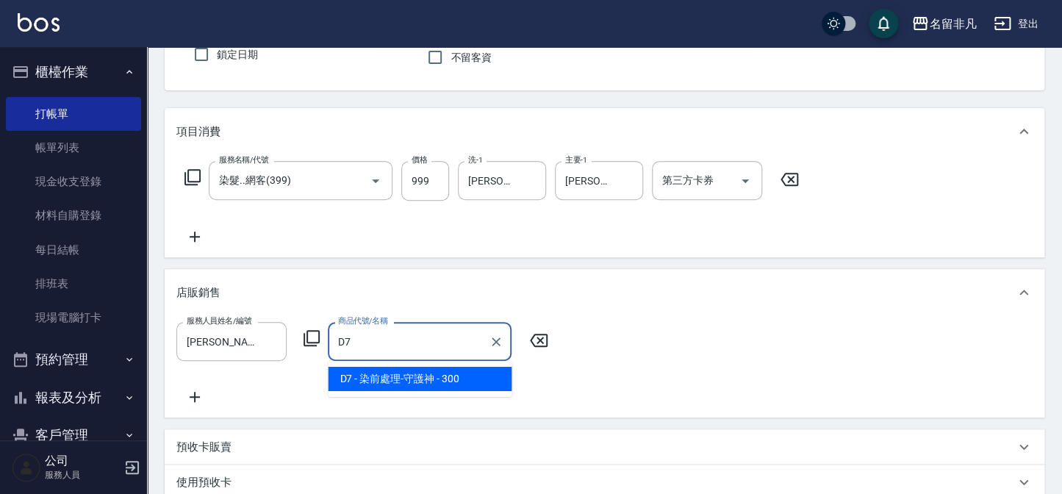
type input "染前處理-守護神"
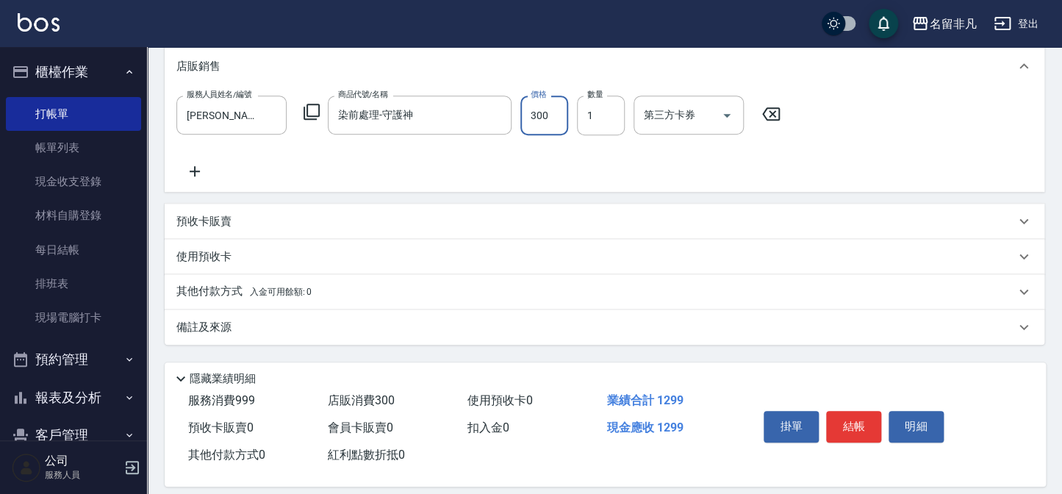
scroll to position [373, 0]
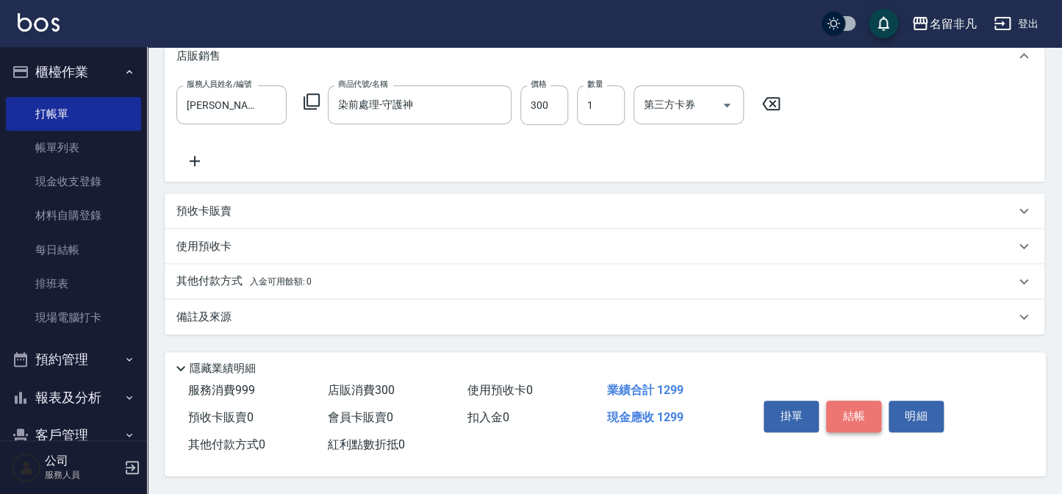
click at [851, 406] on button "結帳" at bounding box center [853, 416] width 55 height 31
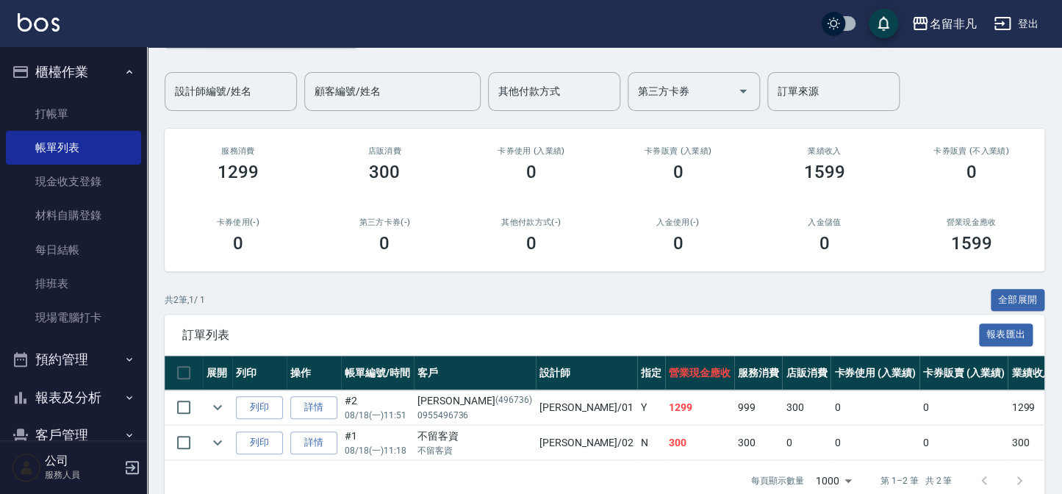
scroll to position [132, 0]
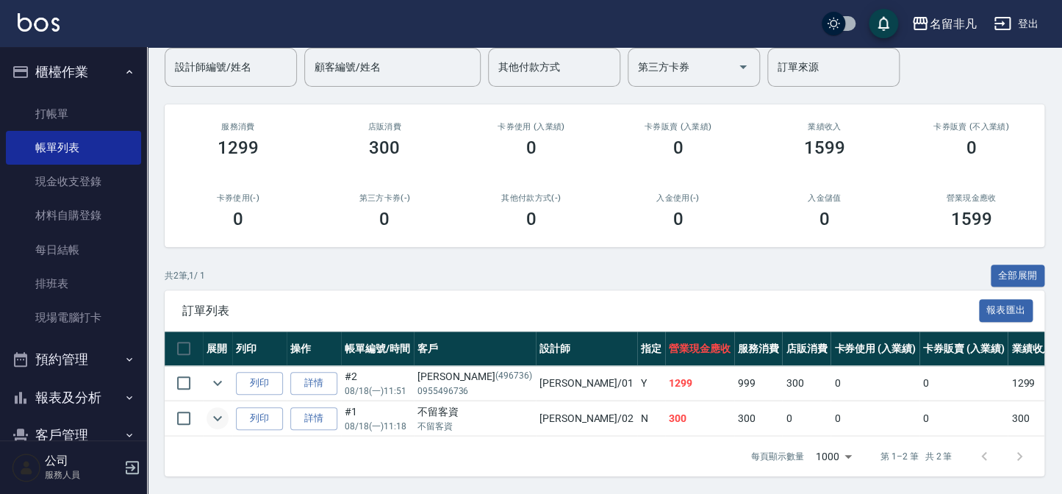
click at [215, 409] on icon "expand row" at bounding box center [218, 418] width 18 height 18
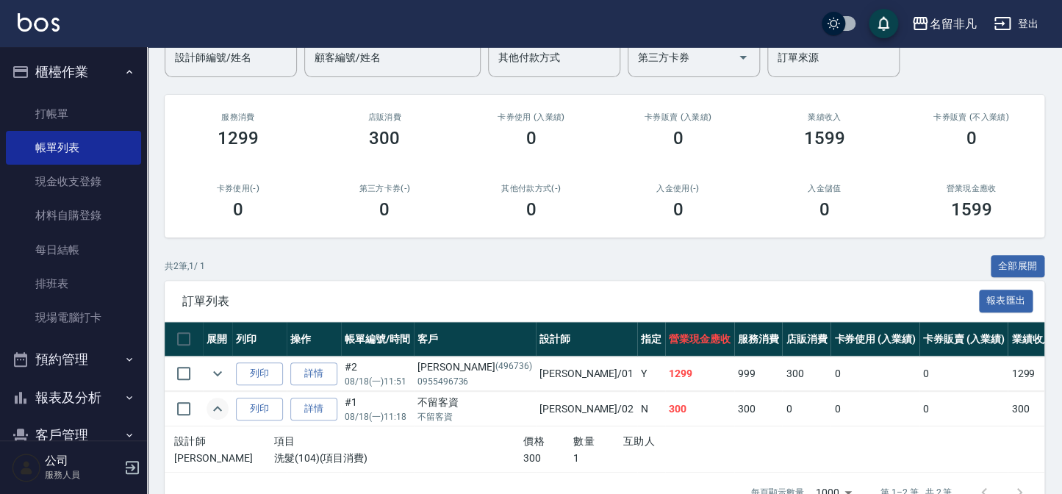
click at [215, 406] on icon "expand row" at bounding box center [218, 409] width 18 height 18
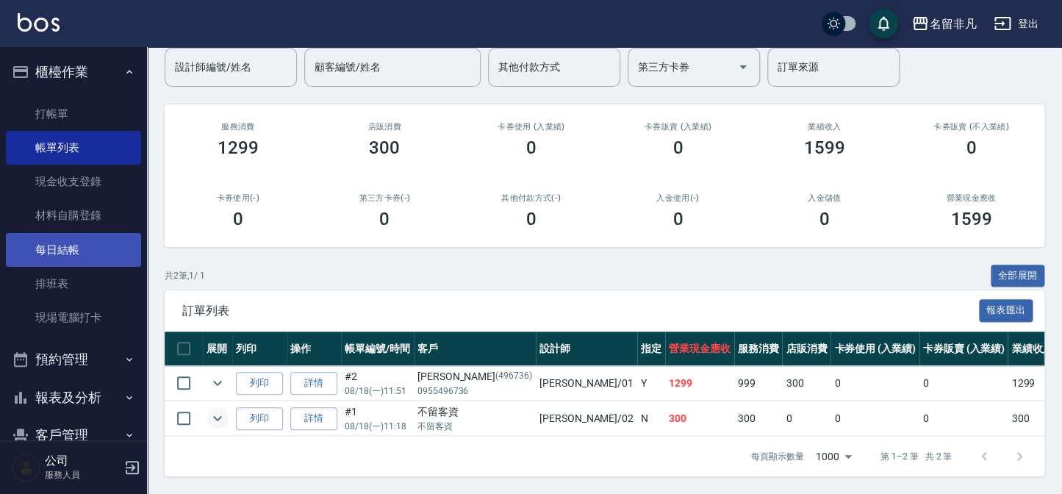
click at [89, 257] on link "每日結帳" at bounding box center [73, 250] width 135 height 34
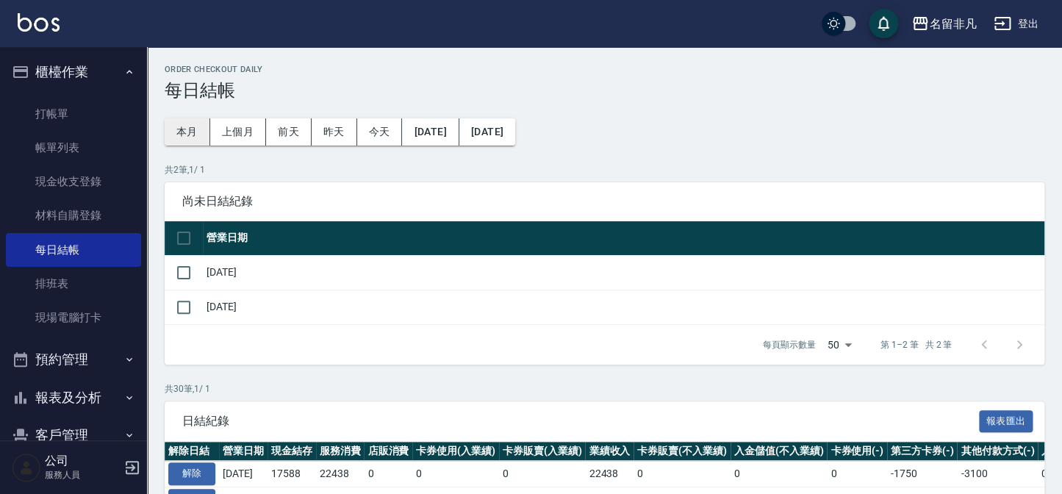
click at [187, 129] on button "本月" at bounding box center [188, 131] width 46 height 27
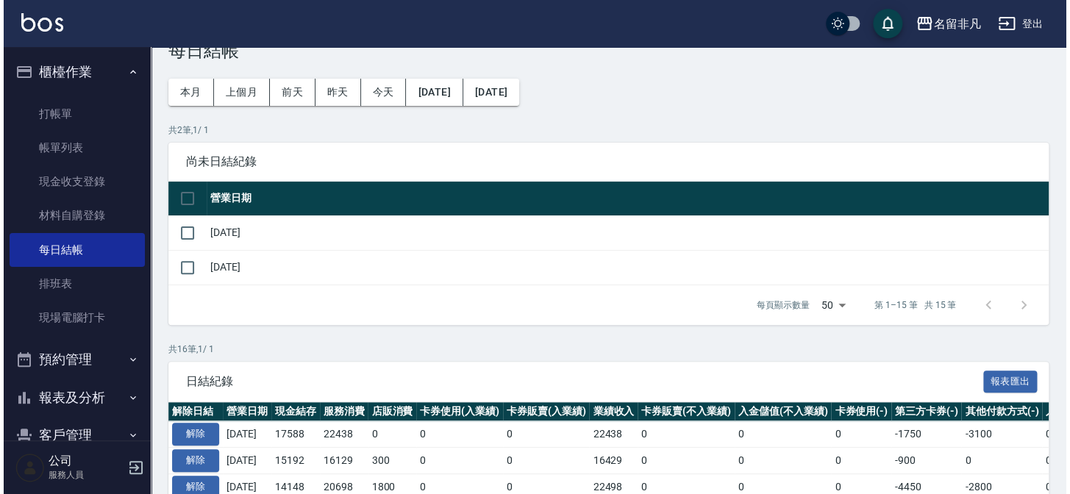
scroll to position [4, 0]
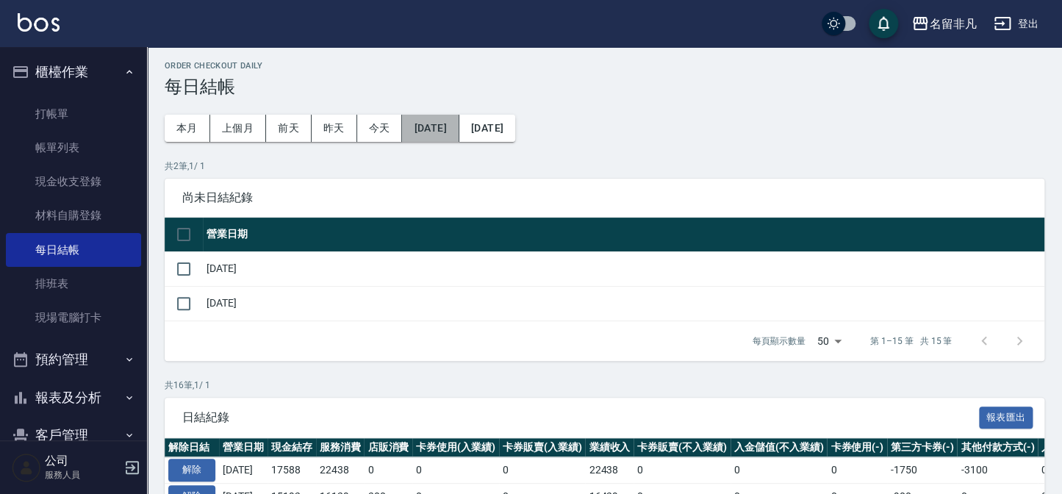
click at [451, 128] on button "[DATE]" at bounding box center [430, 128] width 57 height 27
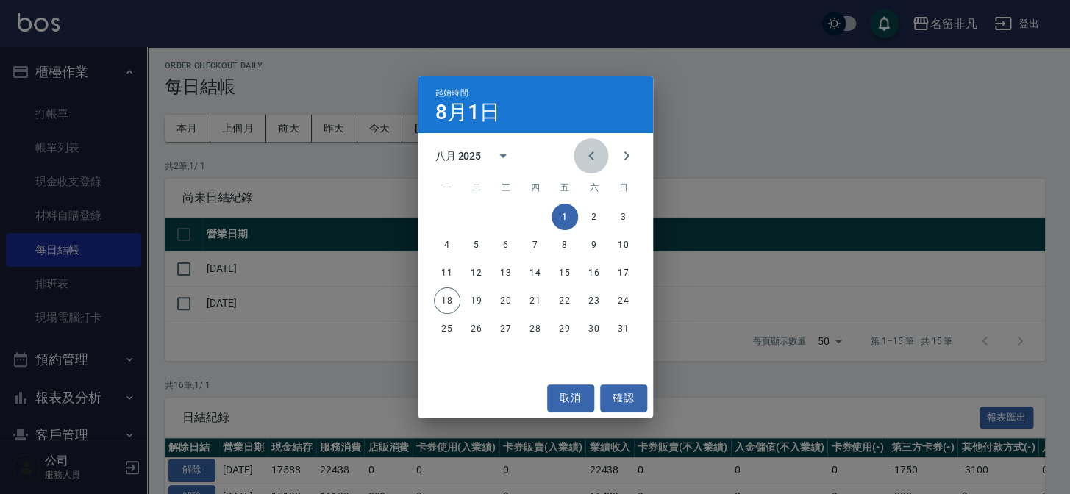
click at [586, 153] on icon "Previous month" at bounding box center [591, 156] width 18 height 18
click at [475, 218] on button "1" at bounding box center [476, 217] width 26 height 26
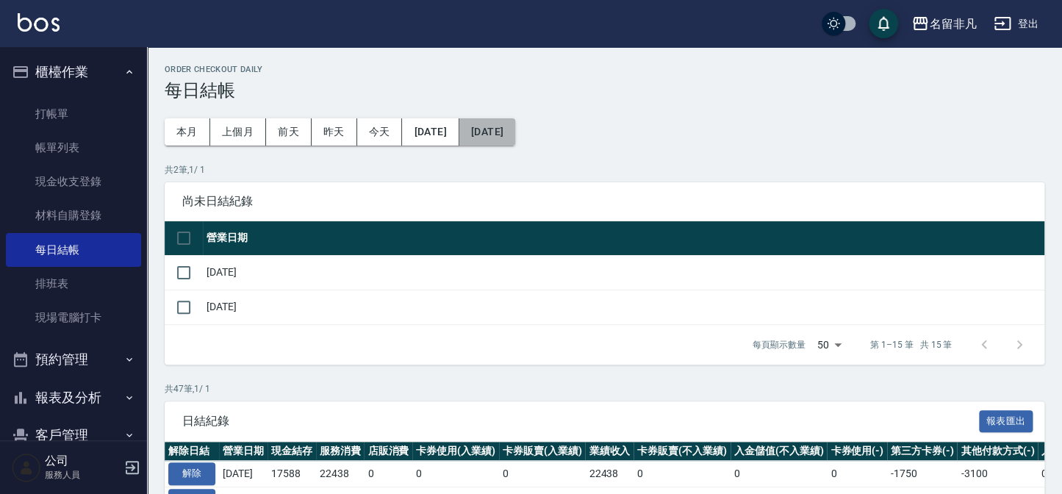
click at [515, 129] on button "[DATE]" at bounding box center [487, 131] width 56 height 27
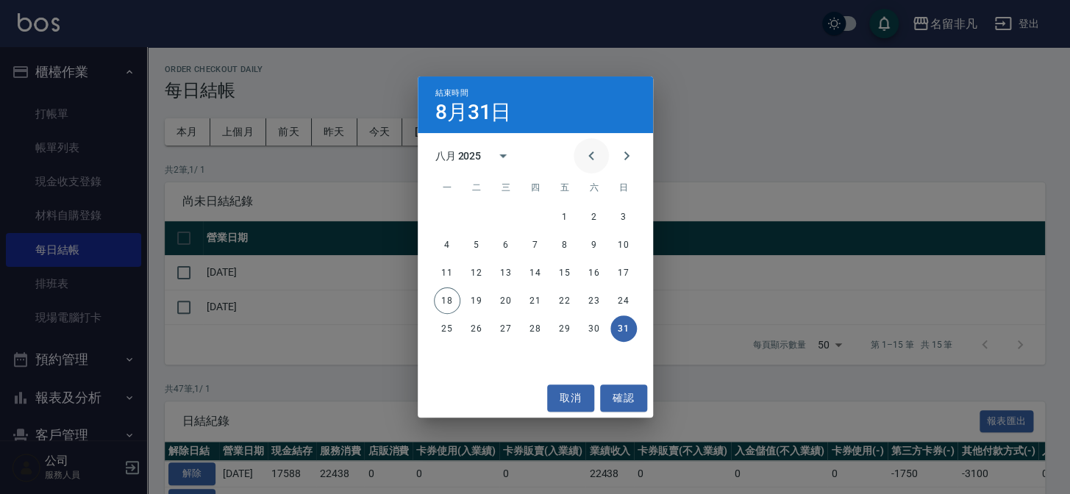
click at [588, 154] on icon "Previous month" at bounding box center [591, 156] width 18 height 18
click at [507, 273] on button "16" at bounding box center [506, 273] width 26 height 26
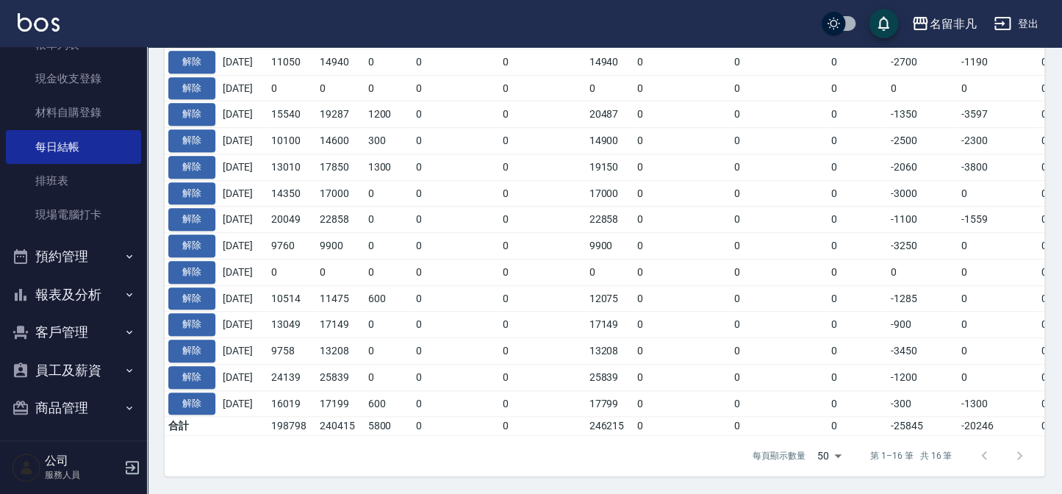
scroll to position [107, 0]
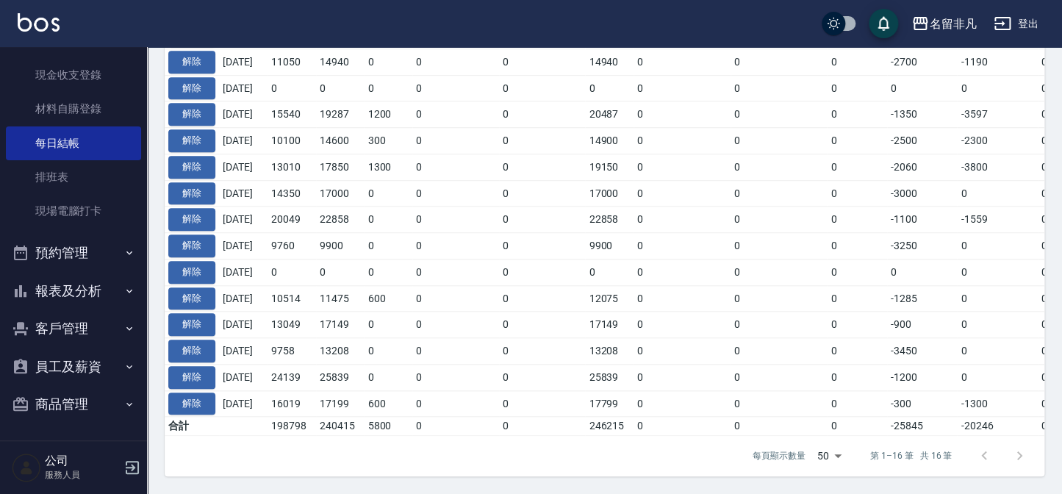
click at [52, 285] on button "報表及分析" at bounding box center [73, 291] width 135 height 38
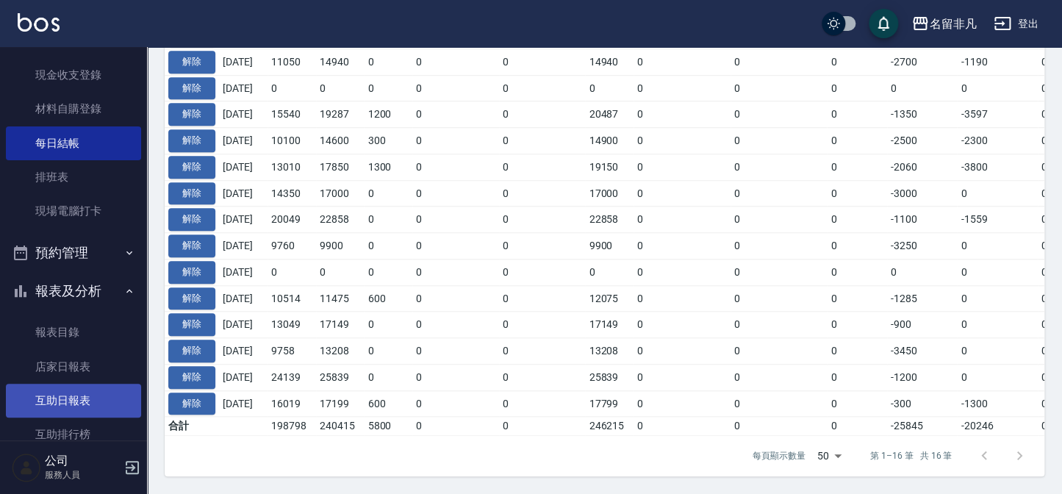
scroll to position [174, 0]
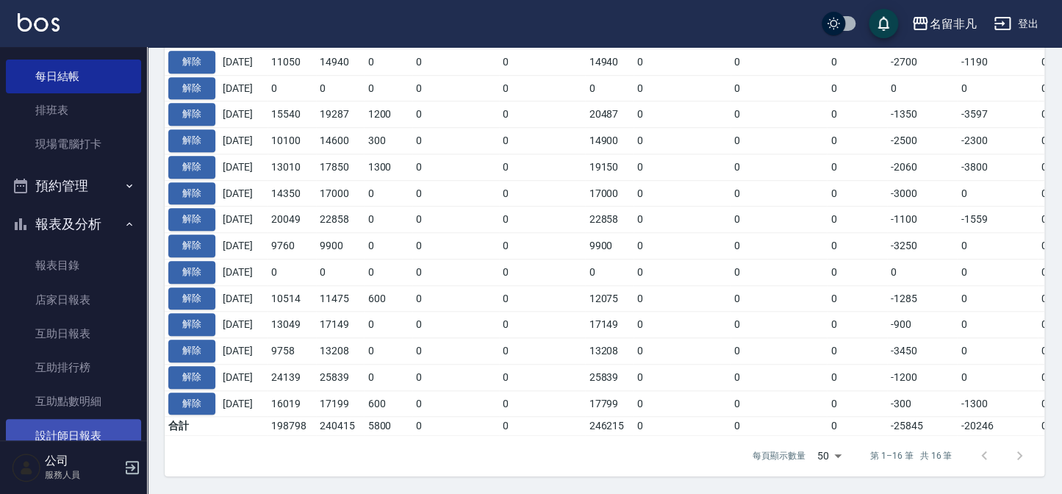
click at [64, 432] on link "設計師日報表" at bounding box center [73, 436] width 135 height 34
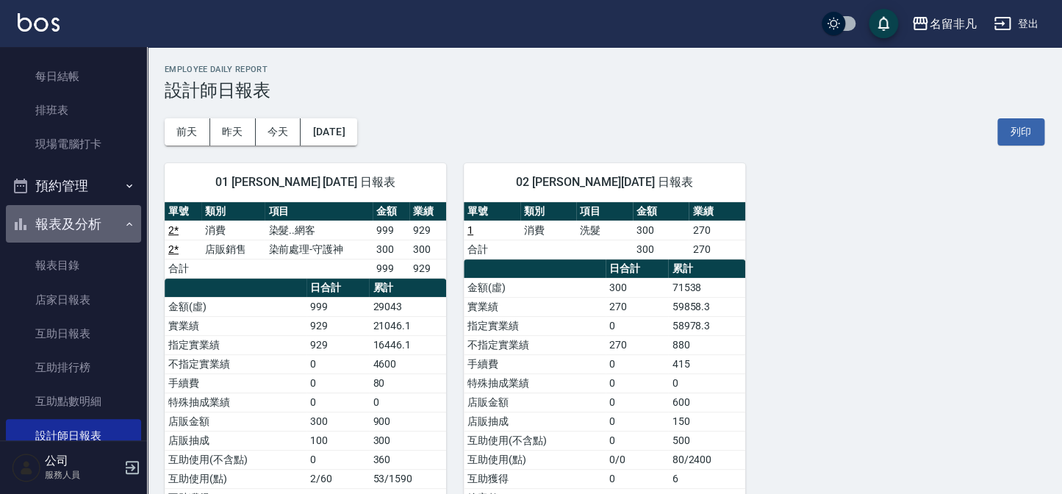
click at [124, 223] on icon "button" at bounding box center [130, 224] width 12 height 12
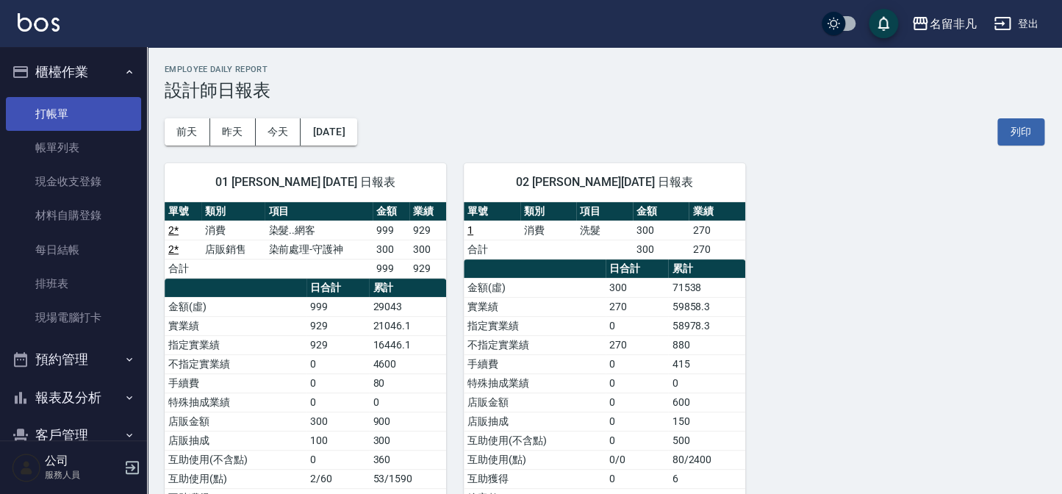
drag, startPoint x: 51, startPoint y: 112, endPoint x: 51, endPoint y: 99, distance: 13.3
click at [51, 111] on link "打帳單" at bounding box center [73, 114] width 135 height 34
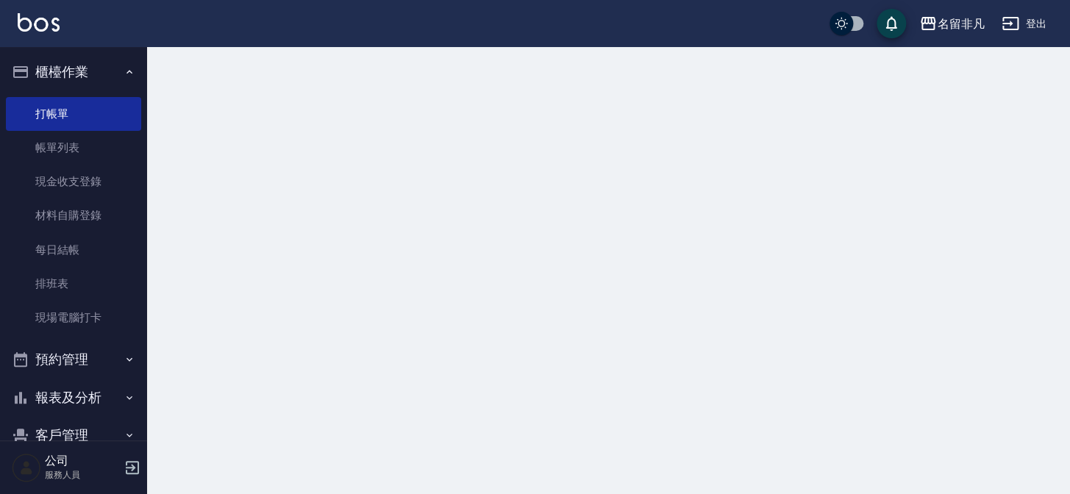
click at [60, 75] on button "櫃檯作業" at bounding box center [73, 72] width 135 height 38
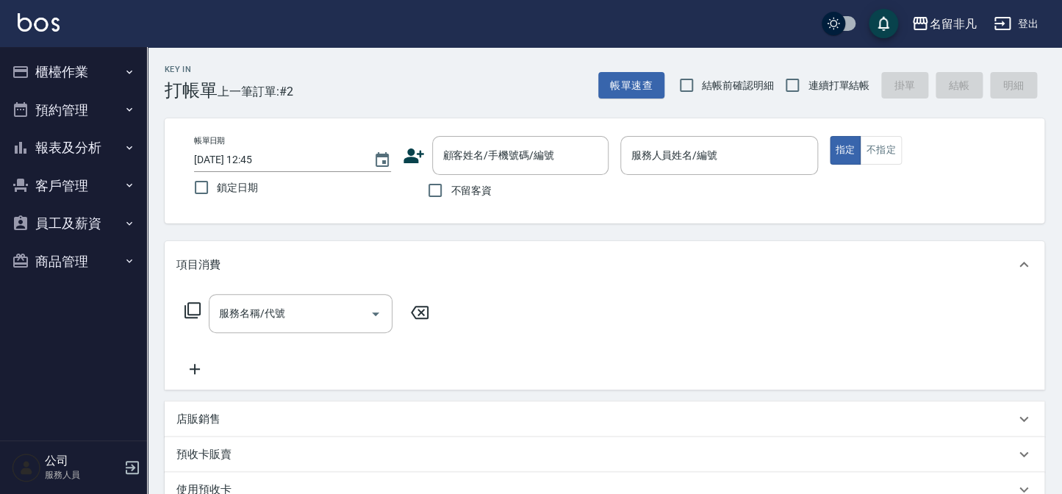
click at [89, 141] on button "報表及分析" at bounding box center [73, 148] width 135 height 38
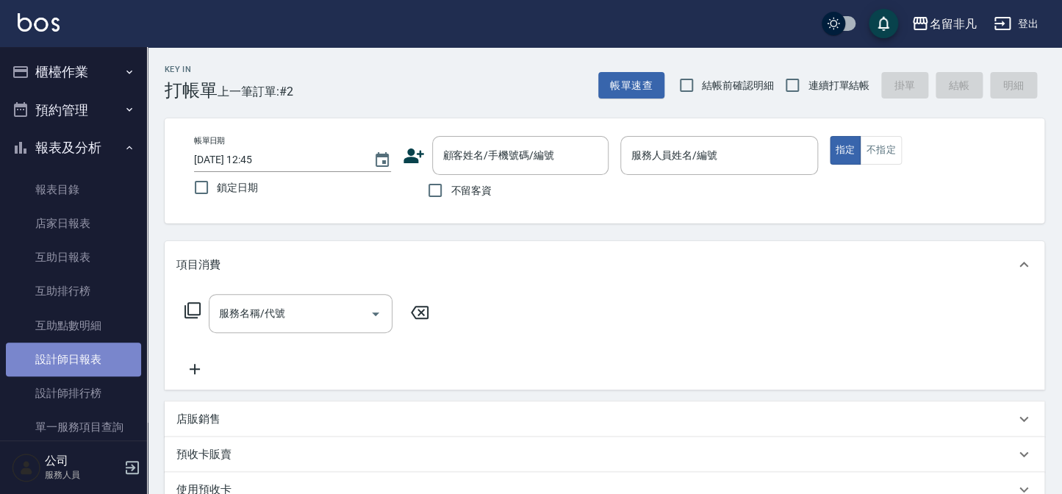
click at [103, 364] on link "設計師日報表" at bounding box center [73, 360] width 135 height 34
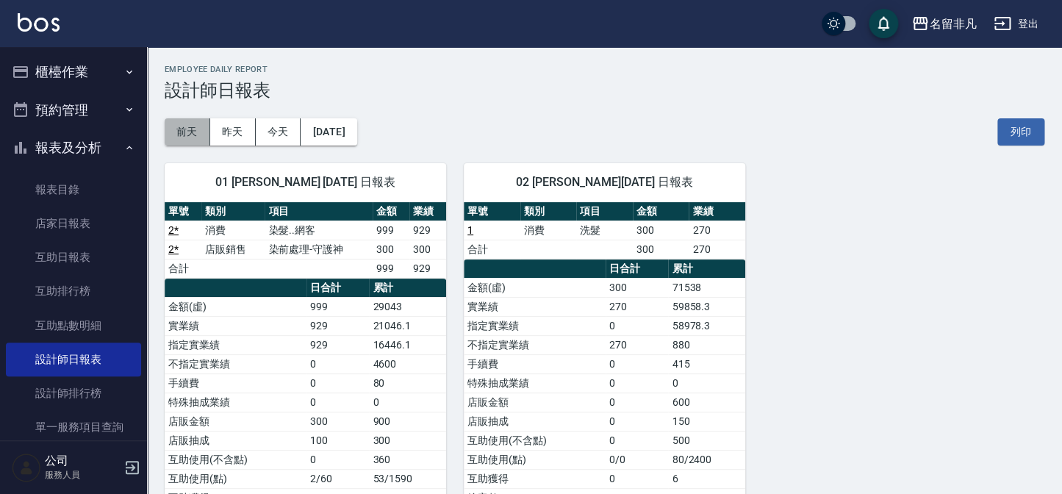
click at [191, 126] on button "前天" at bounding box center [188, 131] width 46 height 27
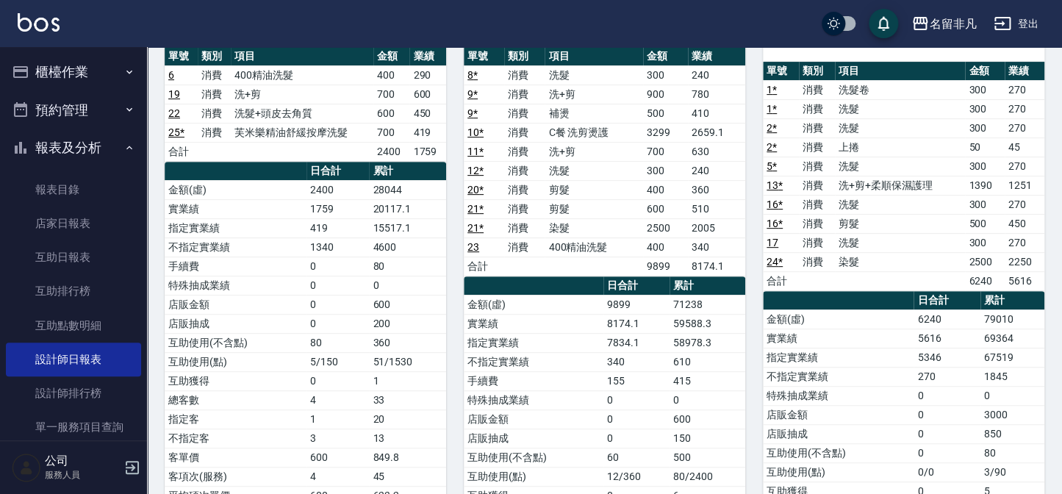
scroll to position [200, 0]
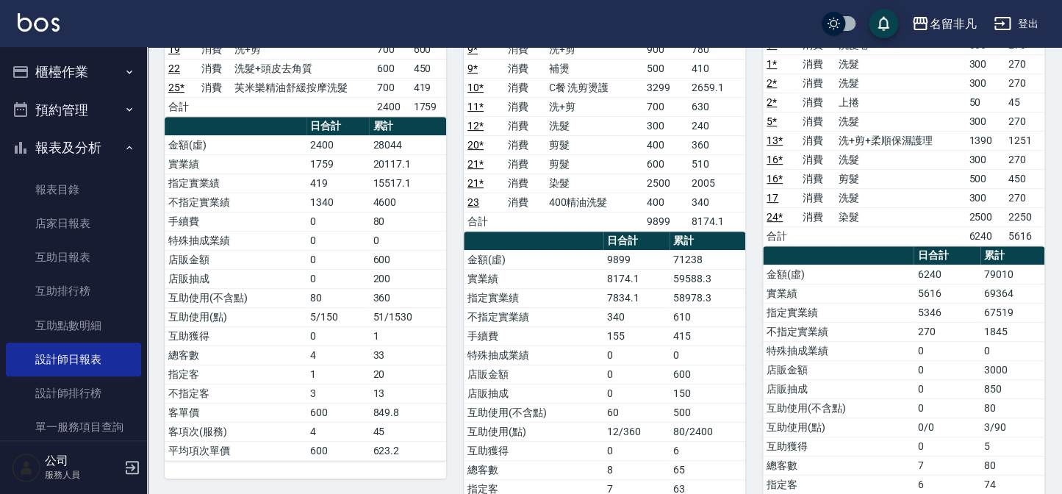
click at [63, 67] on button "櫃檯作業" at bounding box center [73, 72] width 135 height 38
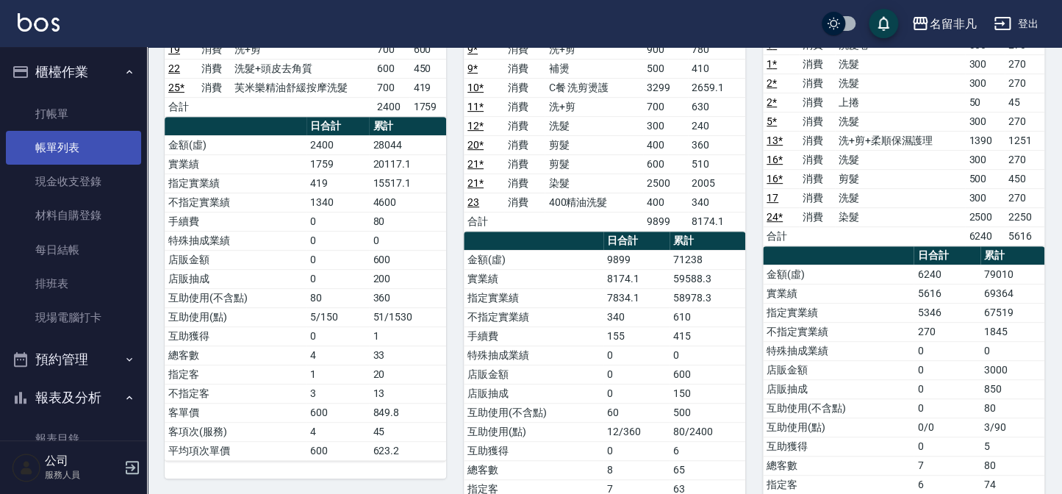
click at [86, 144] on link "帳單列表" at bounding box center [73, 148] width 135 height 34
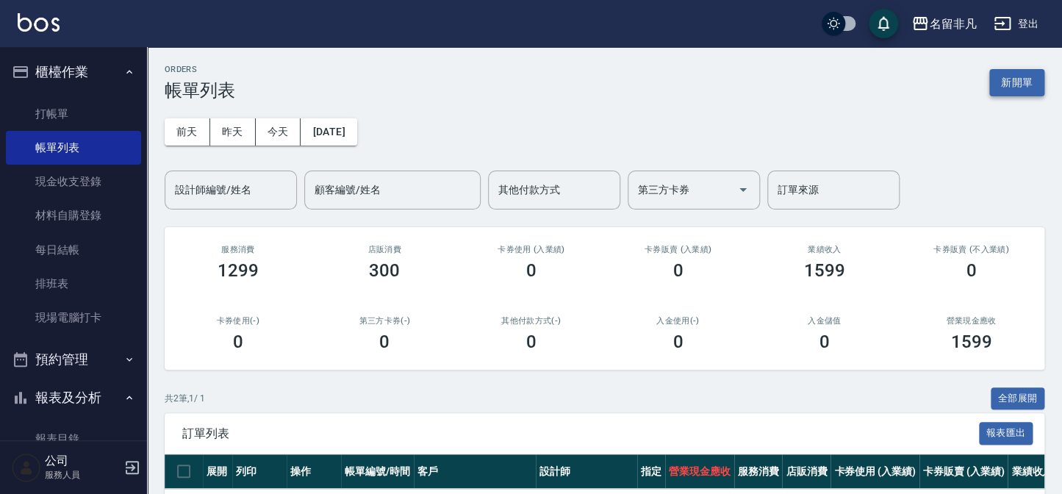
click at [1007, 77] on button "新開單" at bounding box center [1017, 82] width 55 height 27
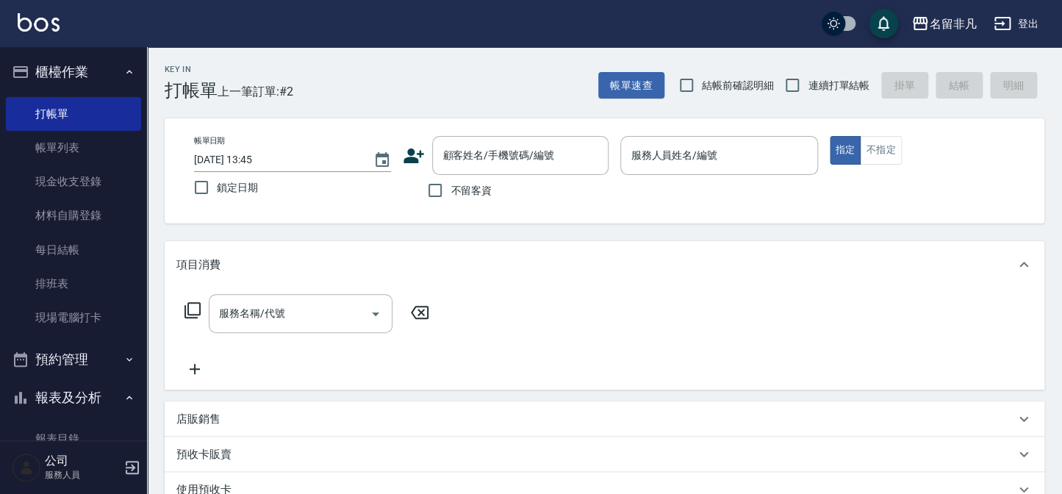
click at [468, 192] on span "不留客資" at bounding box center [471, 190] width 41 height 15
click at [451, 192] on input "不留客資" at bounding box center [435, 190] width 31 height 31
click at [468, 192] on span "不留客資" at bounding box center [471, 190] width 41 height 15
click at [451, 192] on input "不留客資" at bounding box center [435, 190] width 31 height 31
checkbox input "false"
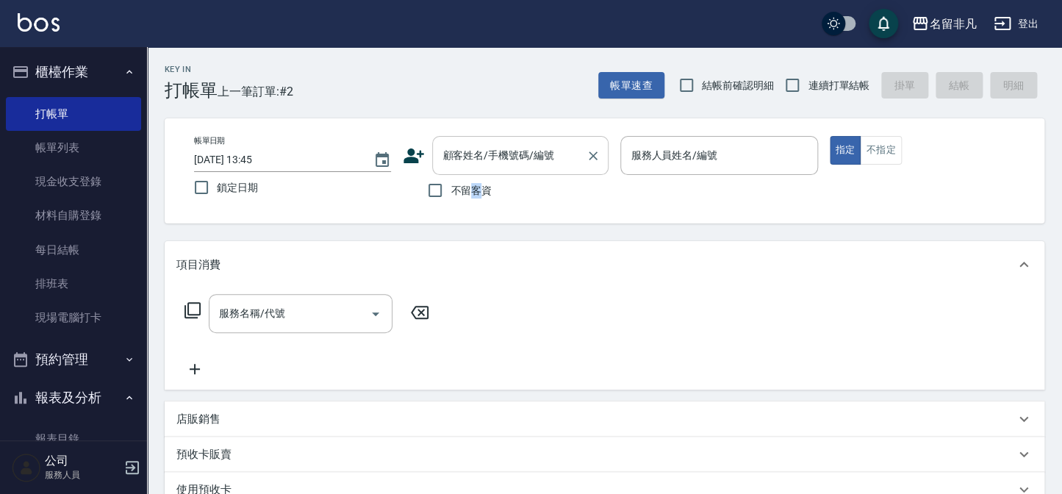
click at [501, 152] on div "顧客姓名/手機號碼/編號 顧客姓名/手機號碼/編號" at bounding box center [520, 155] width 176 height 39
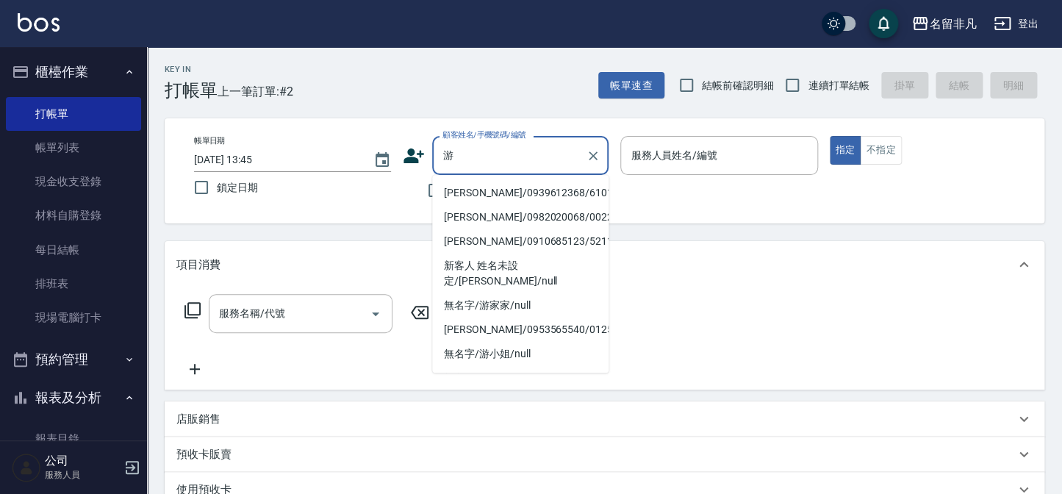
click at [453, 199] on li "[PERSON_NAME]/0939612368/610105" at bounding box center [520, 193] width 176 height 24
type input "[PERSON_NAME]/0939612368/610105"
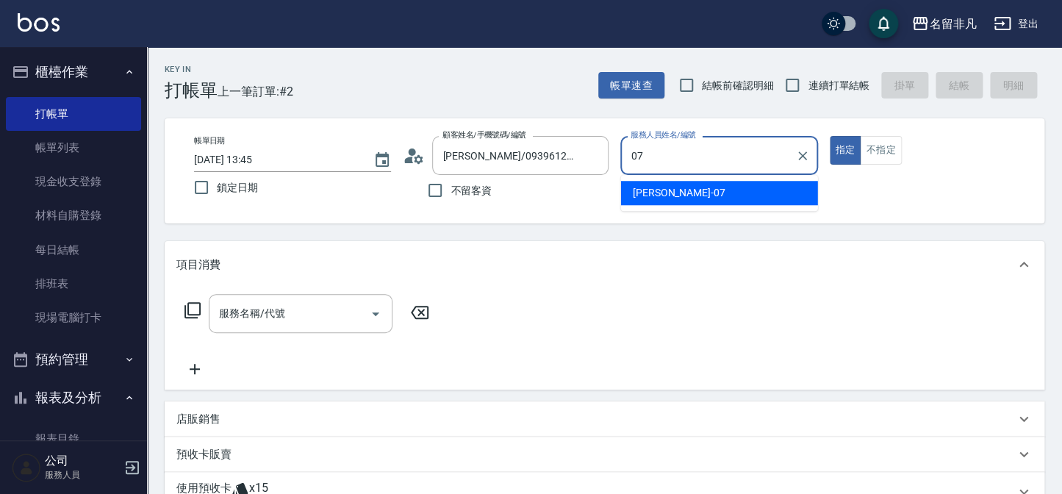
type input "[PERSON_NAME]-07"
type button "true"
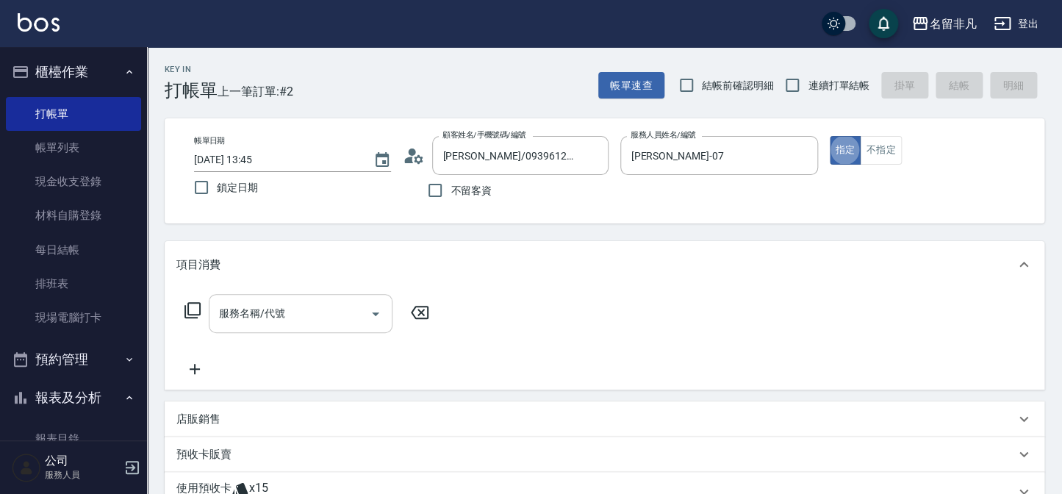
click at [297, 319] on input "服務名稱/代號" at bounding box center [289, 314] width 149 height 26
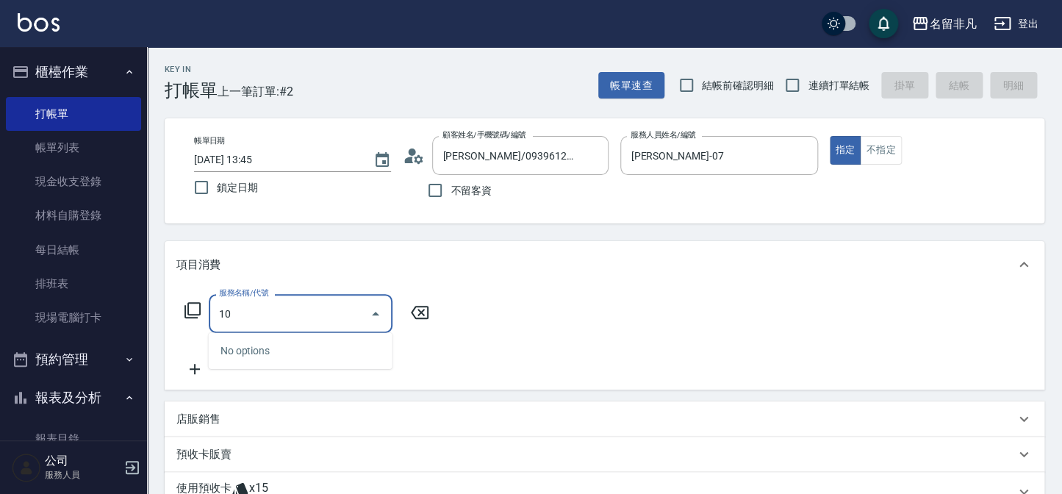
type input "104"
type input "9"
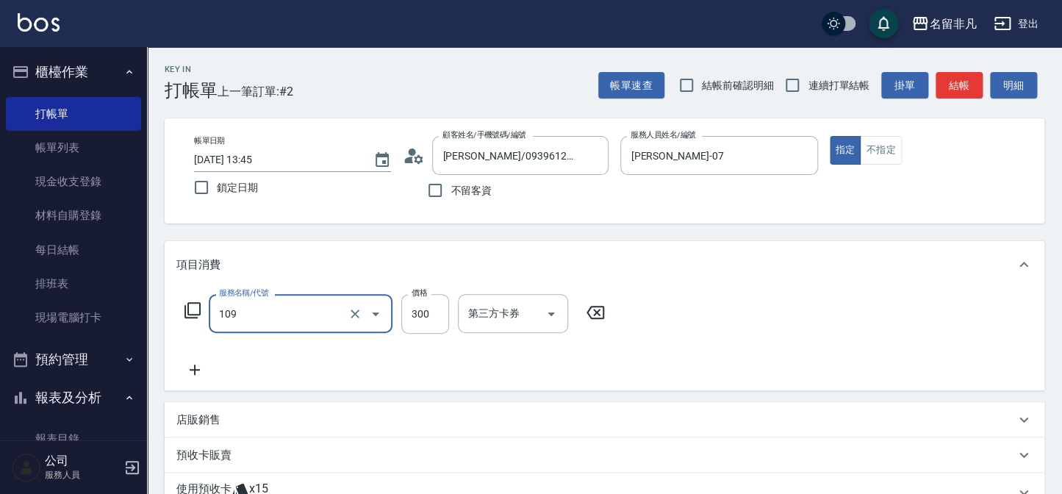
type input "洗髮卷(109)"
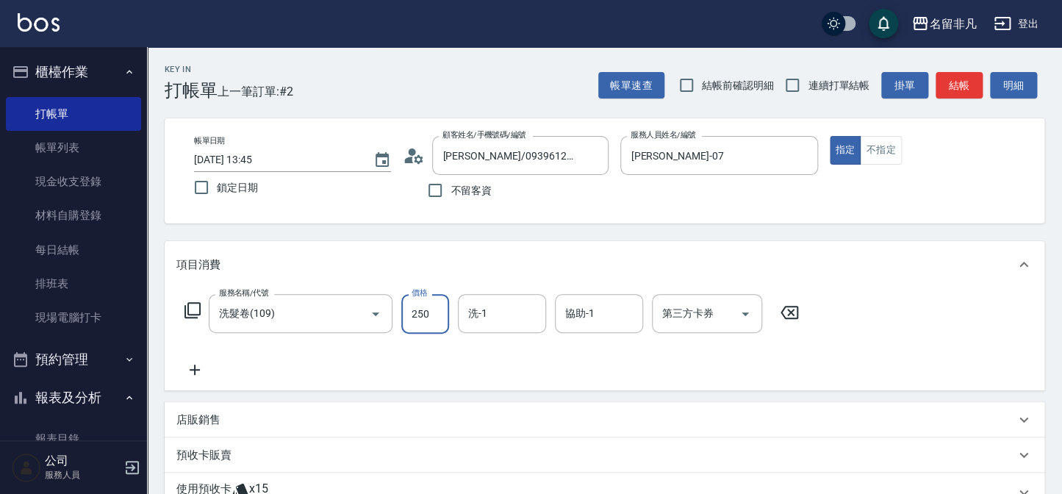
type input "250"
click at [199, 368] on icon at bounding box center [194, 370] width 37 height 18
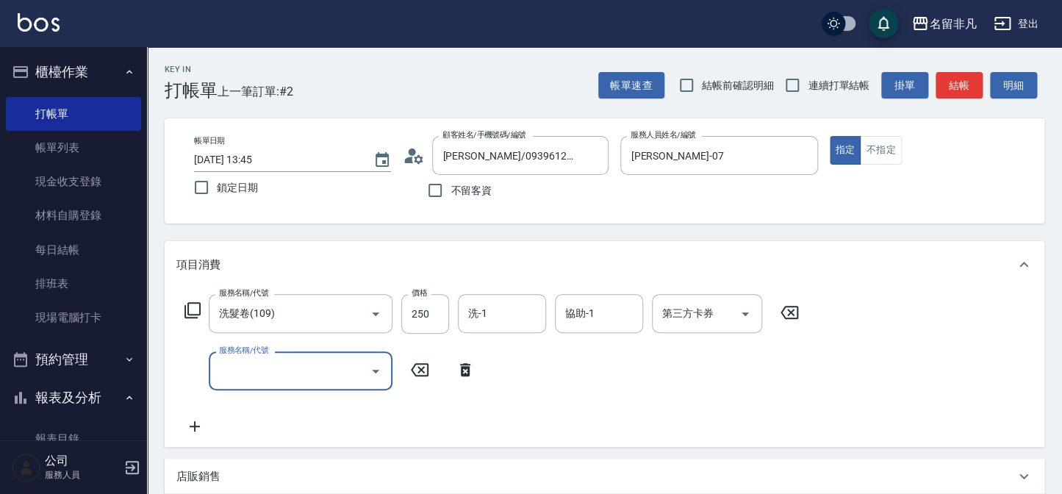
drag, startPoint x: 193, startPoint y: 428, endPoint x: 241, endPoint y: 393, distance: 59.0
click at [194, 428] on icon at bounding box center [194, 427] width 37 height 18
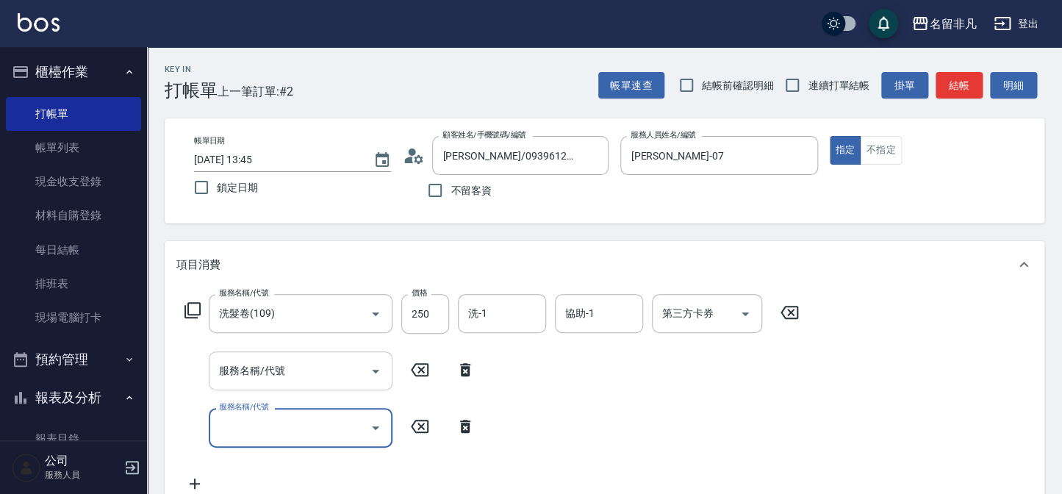
click at [262, 382] on input "服務名稱/代號" at bounding box center [289, 371] width 149 height 26
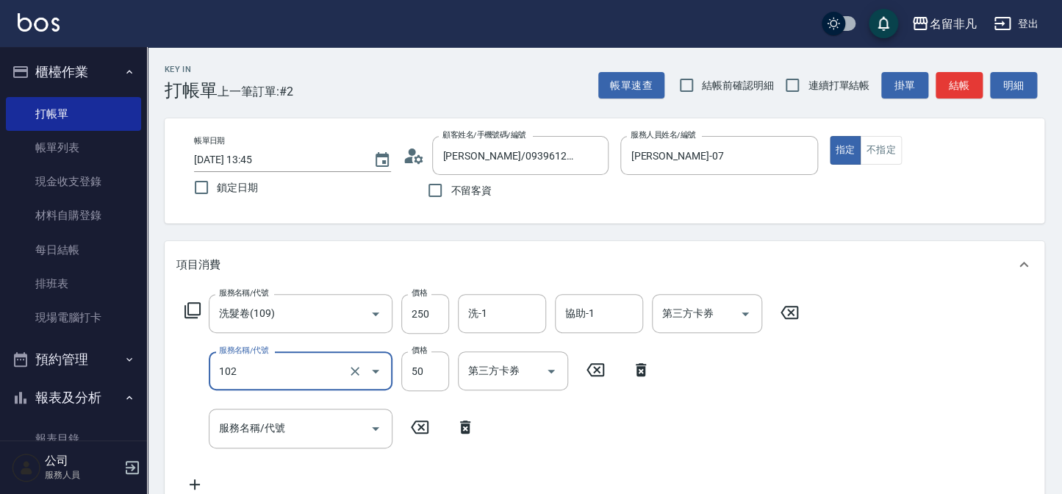
type input "+精油(102)"
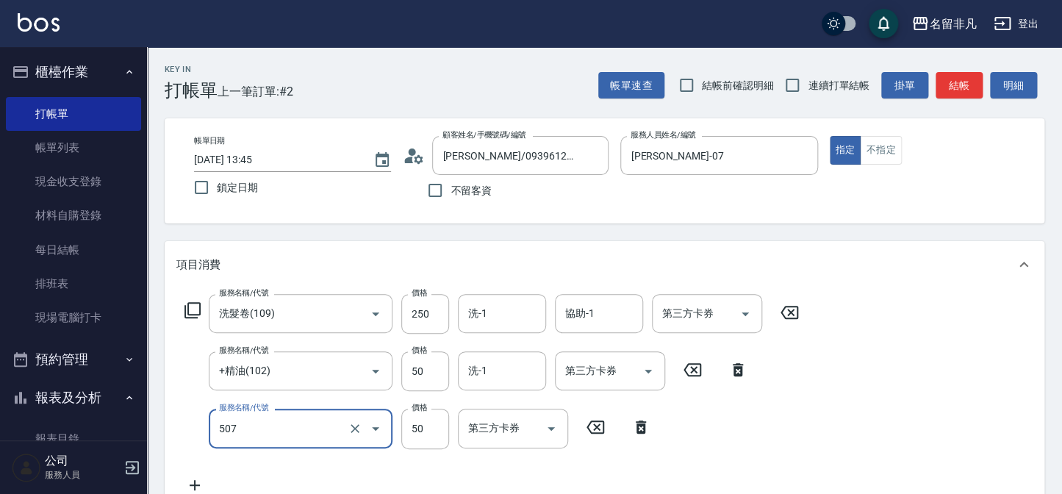
type input "瞬間護髮(507)"
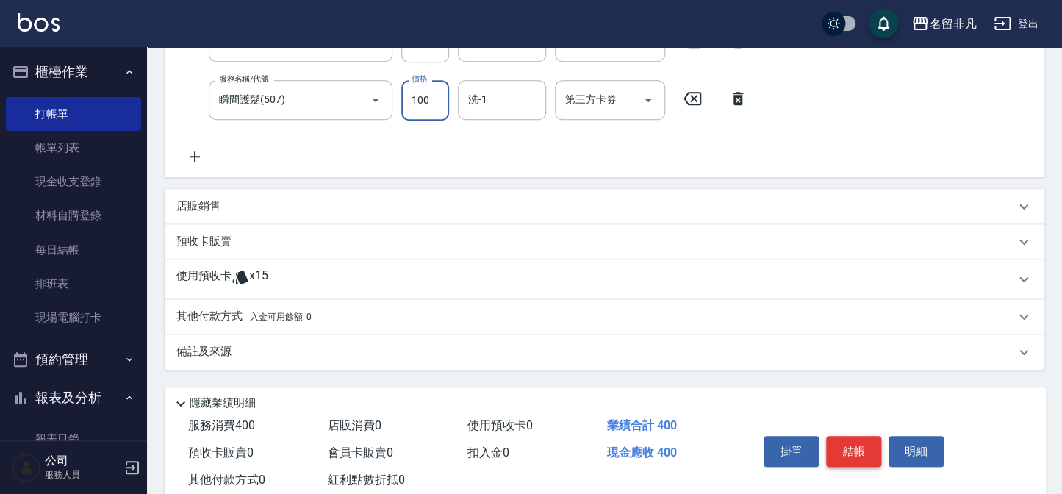
scroll to position [334, 0]
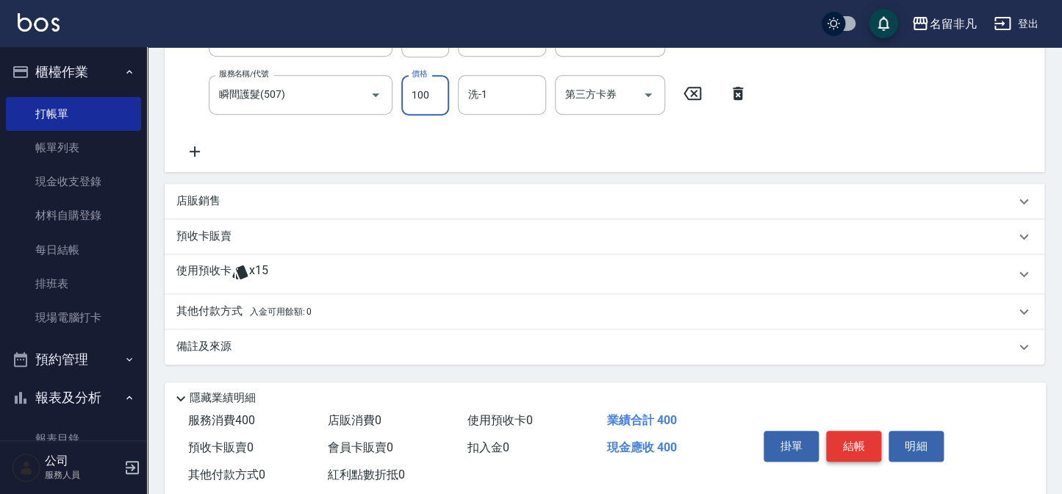
type input "100"
click at [871, 443] on button "結帳" at bounding box center [853, 446] width 55 height 31
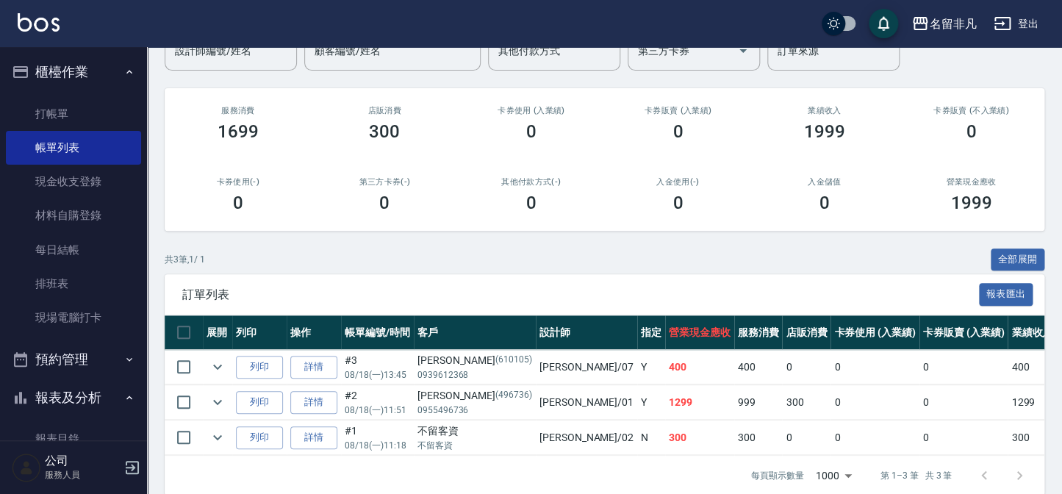
scroll to position [168, 0]
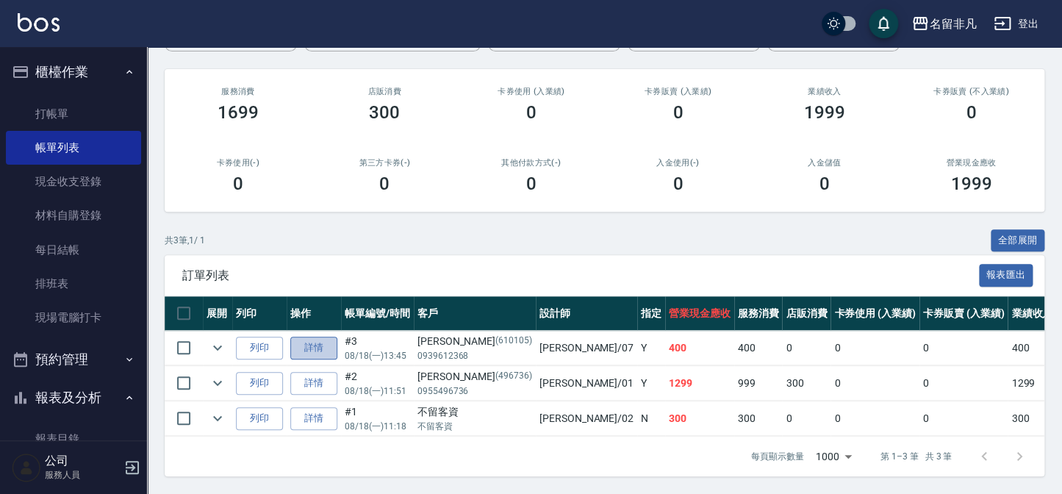
click at [323, 337] on link "詳情" at bounding box center [313, 348] width 47 height 23
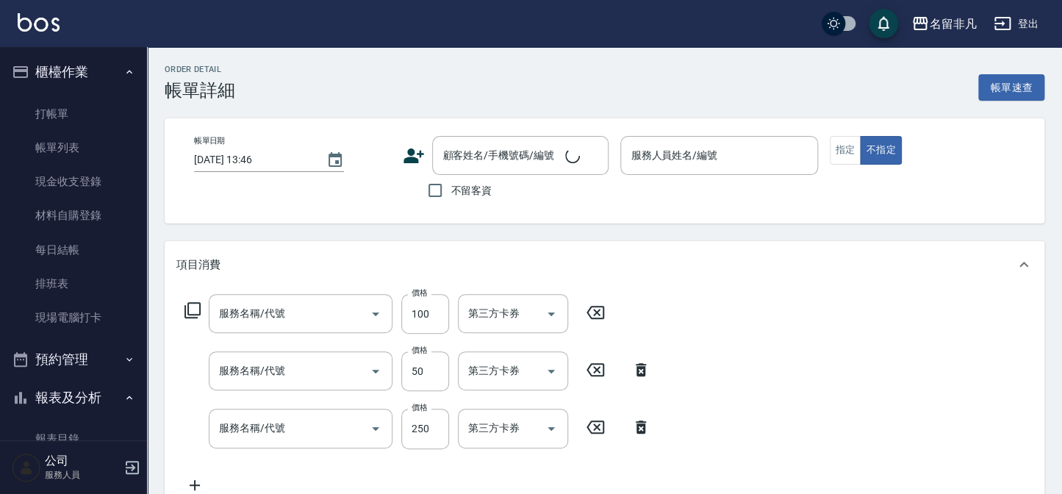
type input "[DATE] 13:45"
type input "[PERSON_NAME]-07"
type input "瞬間護髮(507)"
type input "+精油(102)"
type input "洗髮卷(109)"
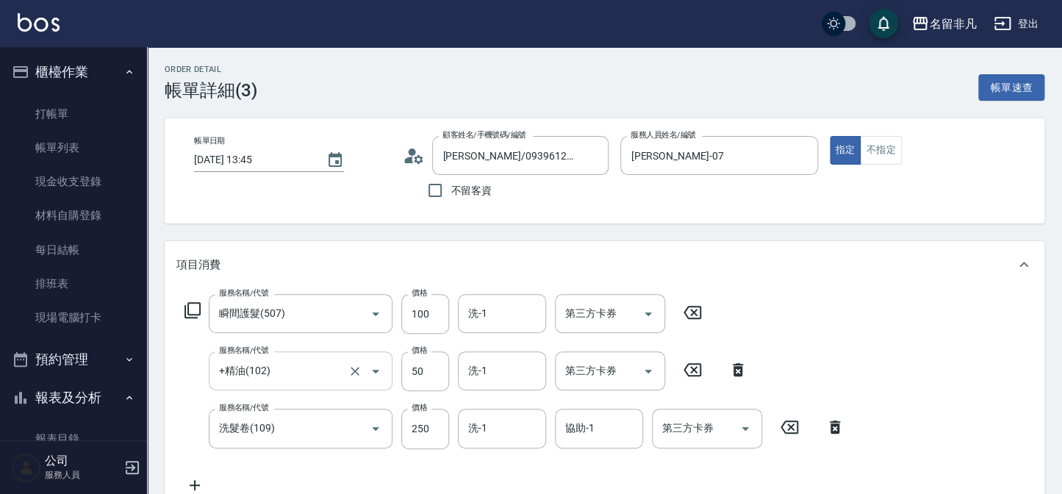
type input "[PERSON_NAME]/0939612368/610105"
click at [665, 426] on div "第三方卡券 第三方卡券" at bounding box center [707, 428] width 110 height 39
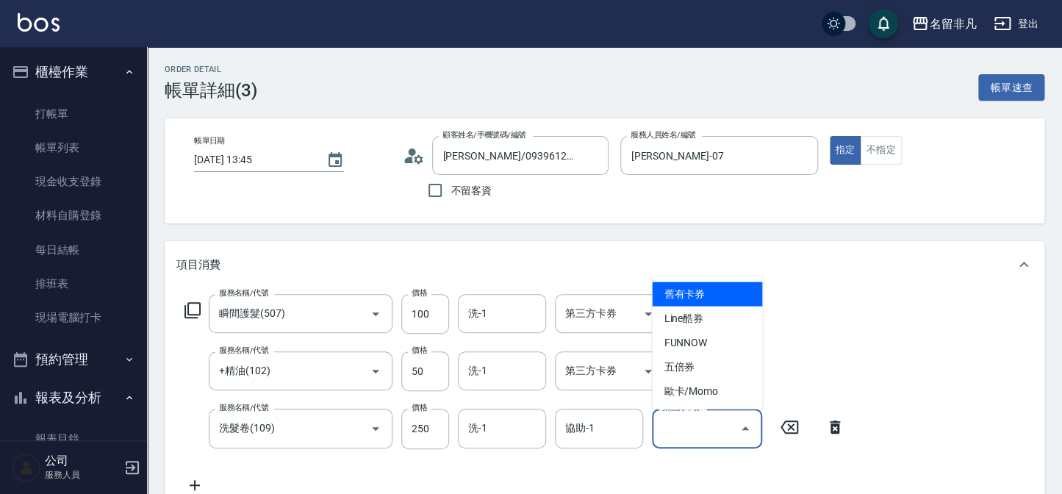
click at [673, 297] on span "舊有卡券" at bounding box center [707, 294] width 110 height 24
type input "舊有卡券"
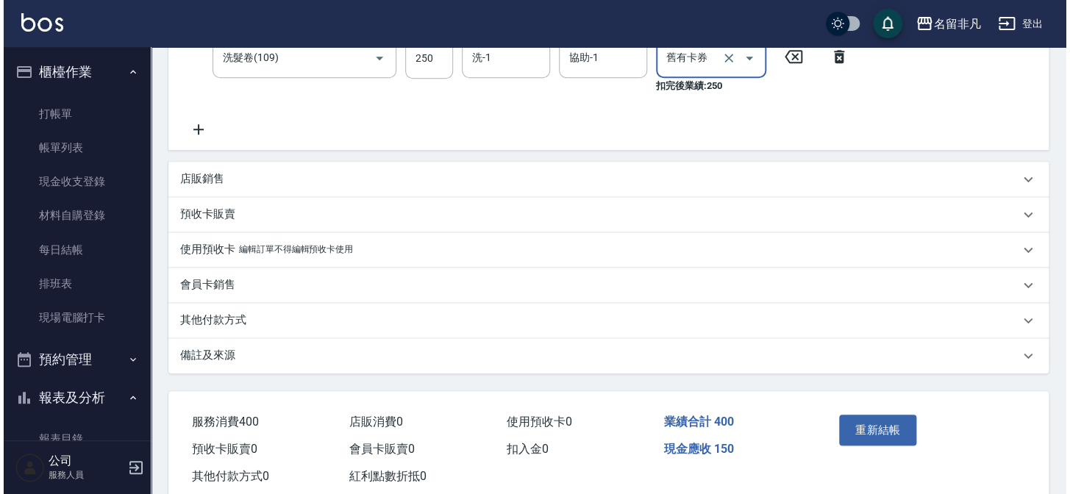
scroll to position [405, 0]
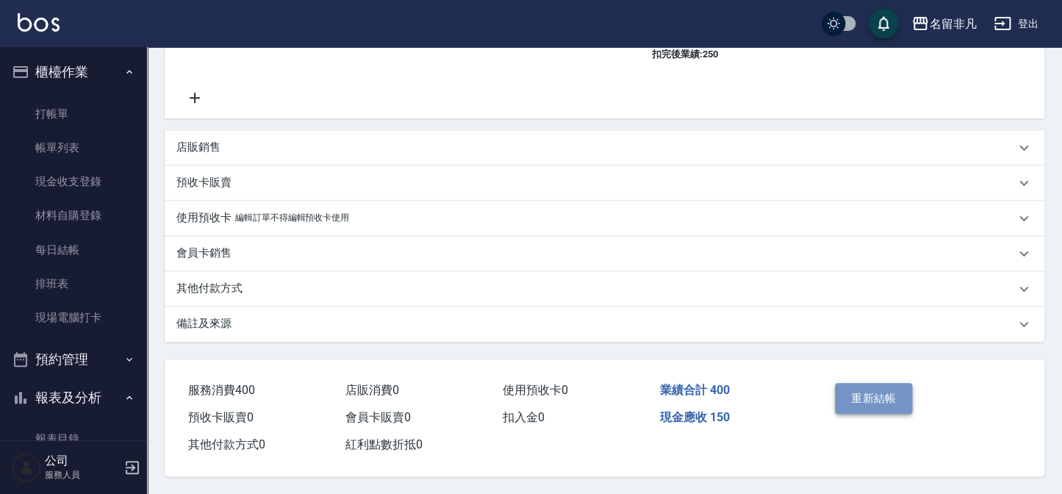
click at [857, 387] on button "重新結帳" at bounding box center [874, 398] width 78 height 31
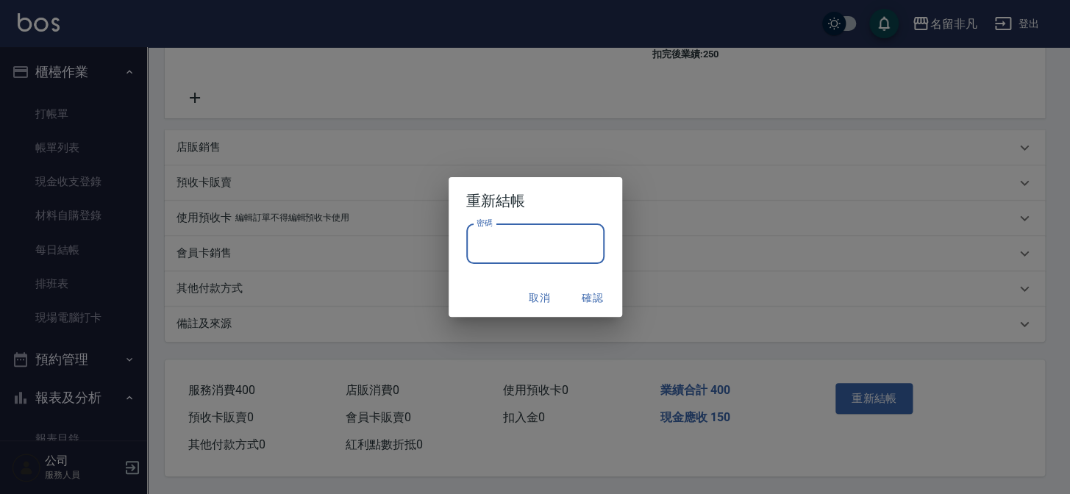
click at [559, 257] on input "密碼" at bounding box center [535, 244] width 138 height 40
type input "*"
type input "****"
click at [602, 287] on button "確認" at bounding box center [592, 298] width 47 height 27
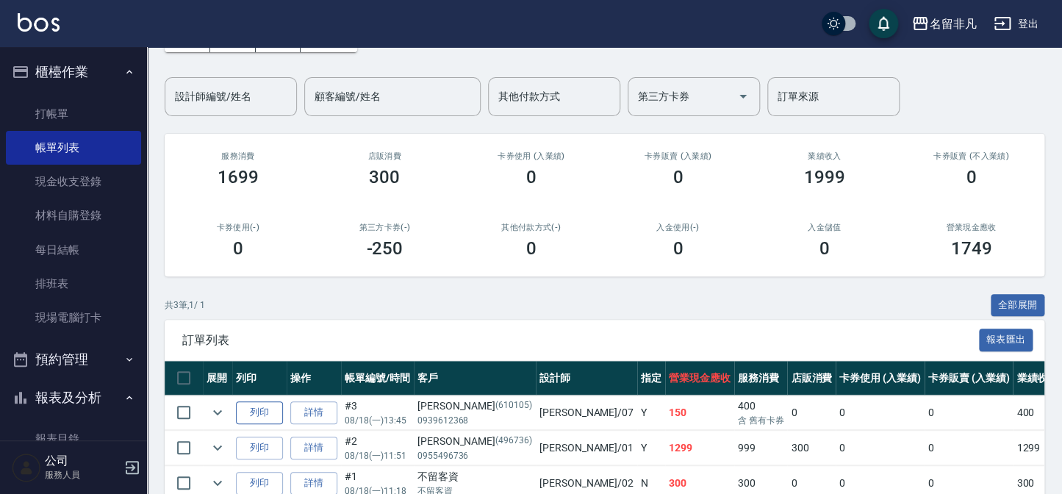
scroll to position [133, 0]
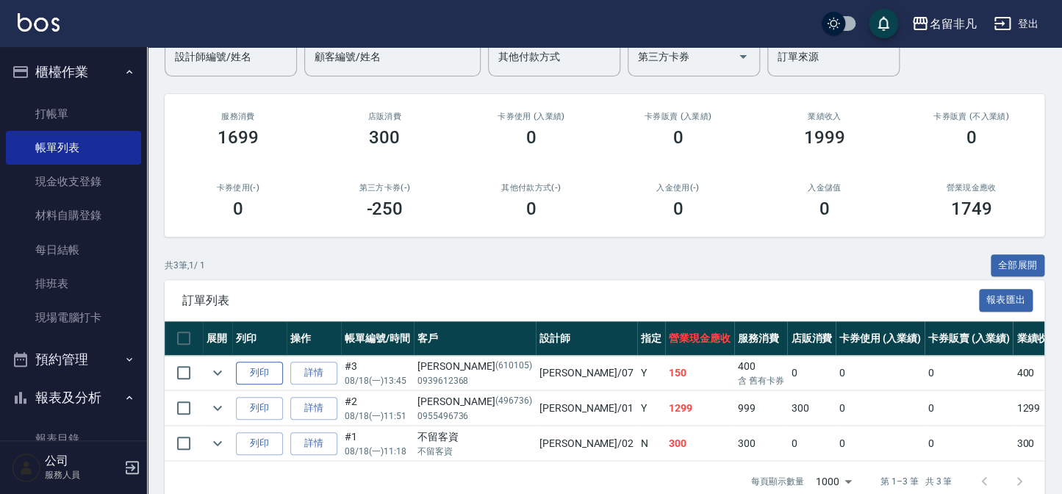
click at [240, 362] on button "列印" at bounding box center [259, 373] width 47 height 23
click at [62, 73] on button "櫃檯作業" at bounding box center [73, 72] width 135 height 38
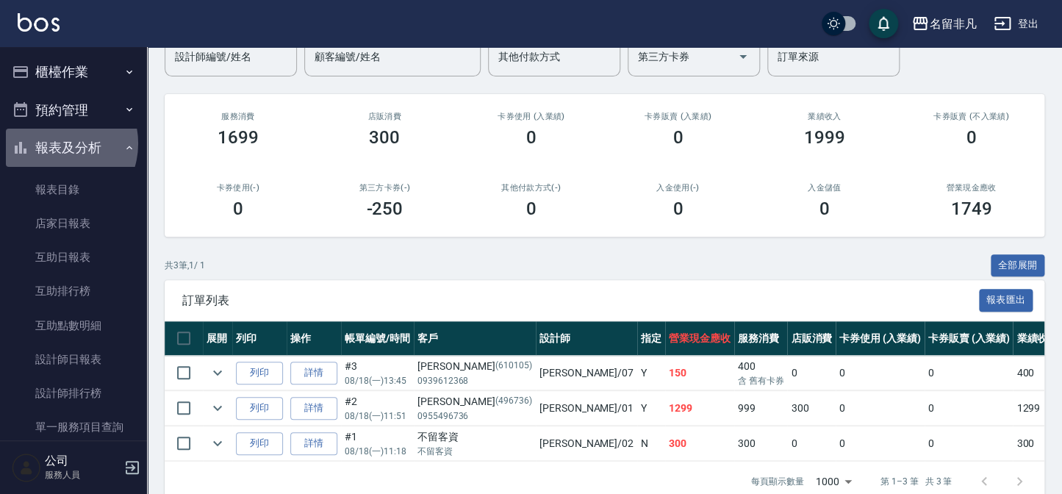
click at [55, 143] on button "報表及分析" at bounding box center [73, 148] width 135 height 38
